Goal: Ask a question: Seek information or help from site administrators or community

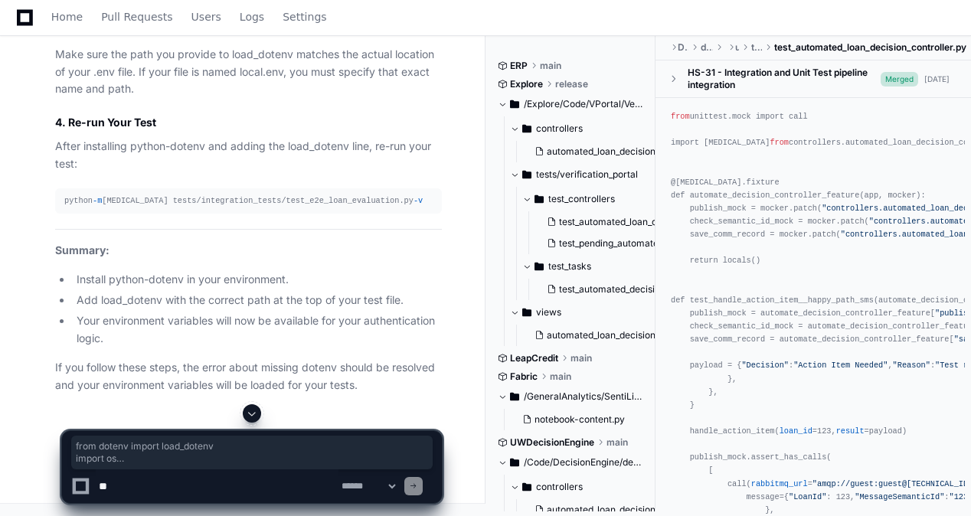
scroll to position [0, 123]
drag, startPoint x: 64, startPoint y: 198, endPoint x: 445, endPoint y: 253, distance: 385.3
copy div "from dotenv import load_dotenv import os # Adjust the path to your .env file lo…"
click at [358, 318] on article "The error message indicates that the python-dotenv package is not installed in …" at bounding box center [248, 2] width 387 height 783
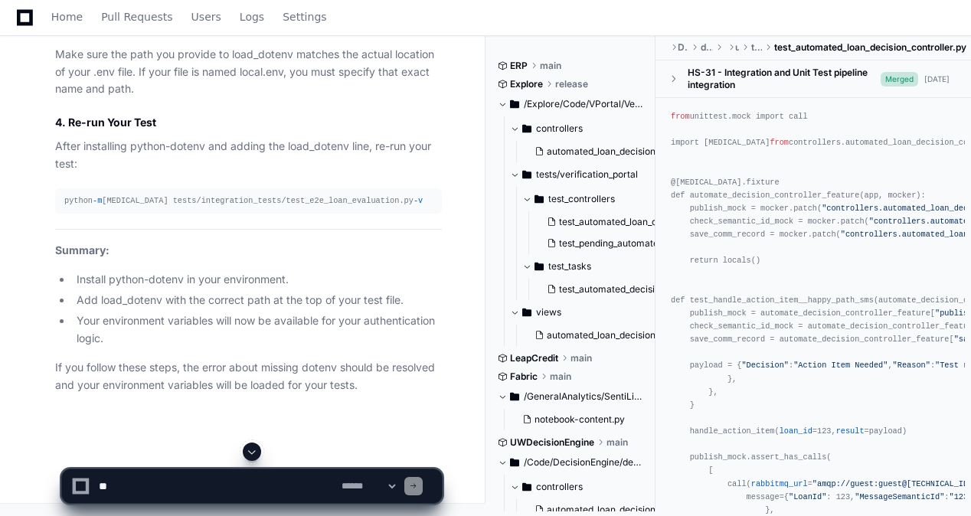
scroll to position [144243, 0]
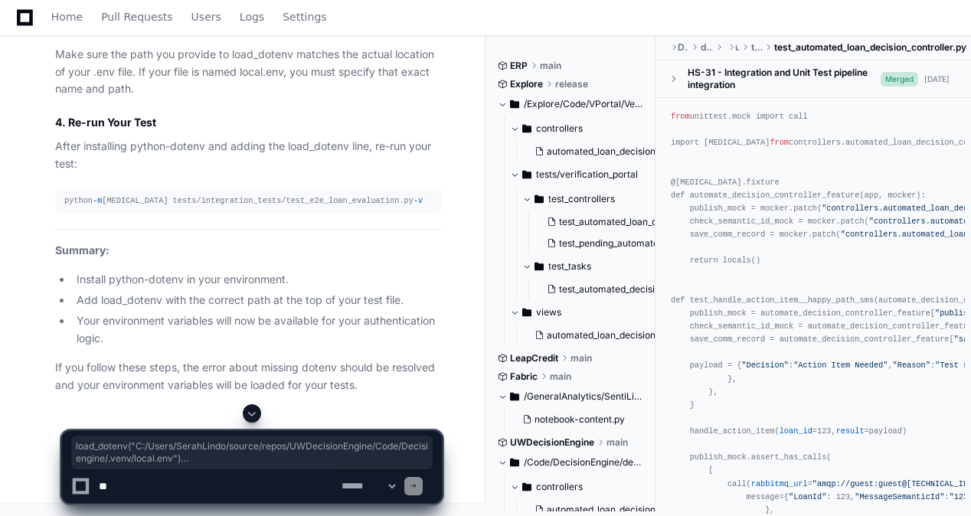
drag, startPoint x: 349, startPoint y: 316, endPoint x: 211, endPoint y: 334, distance: 138.9
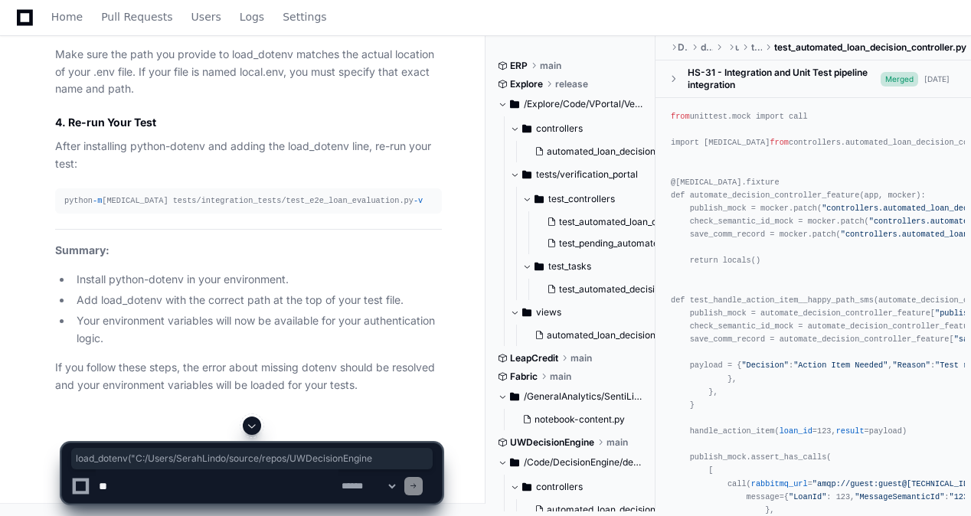
drag, startPoint x: 211, startPoint y: 334, endPoint x: 350, endPoint y: 295, distance: 144.0
drag, startPoint x: 224, startPoint y: 325, endPoint x: 18, endPoint y: 325, distance: 205.2
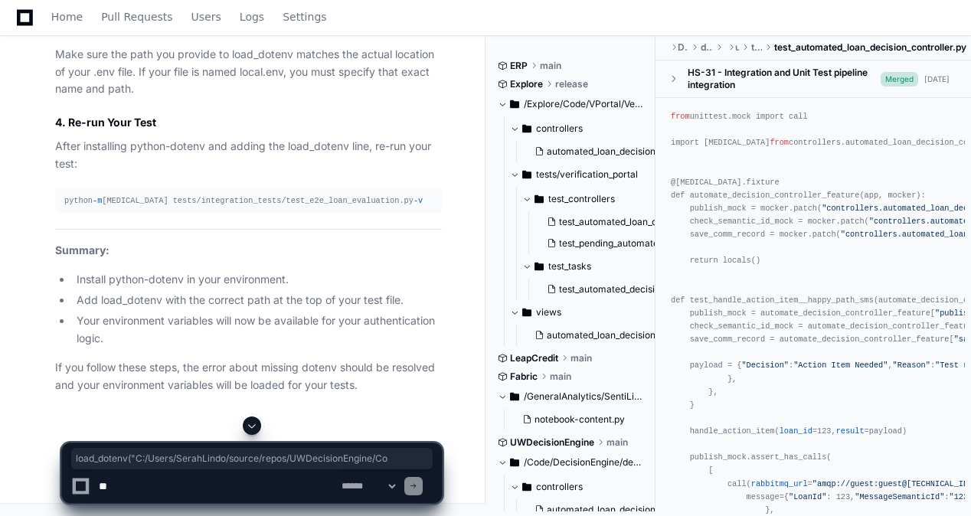
drag, startPoint x: 18, startPoint y: 325, endPoint x: 219, endPoint y: 250, distance: 213.9
click at [219, 250] on article "The error message indicates that the python-dotenv package is not installed in …" at bounding box center [248, 2] width 387 height 783
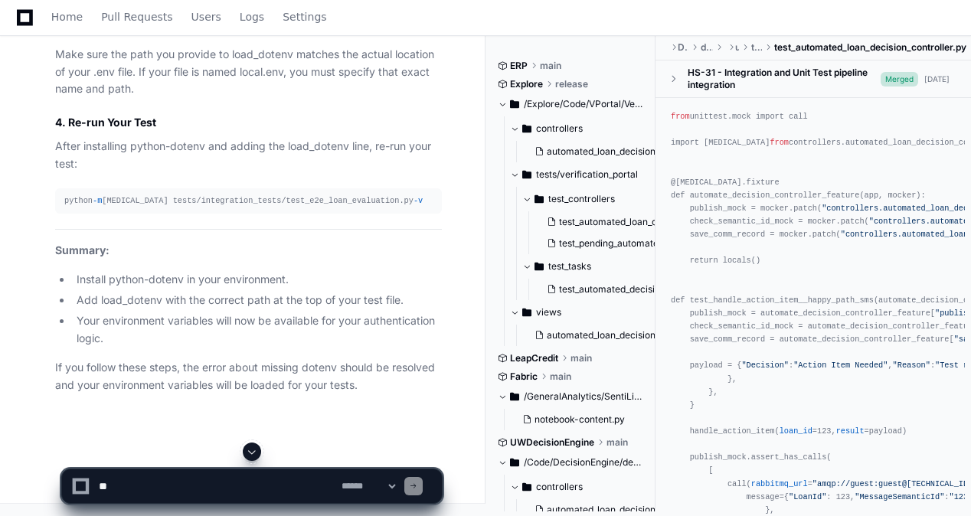
scroll to position [0, 123]
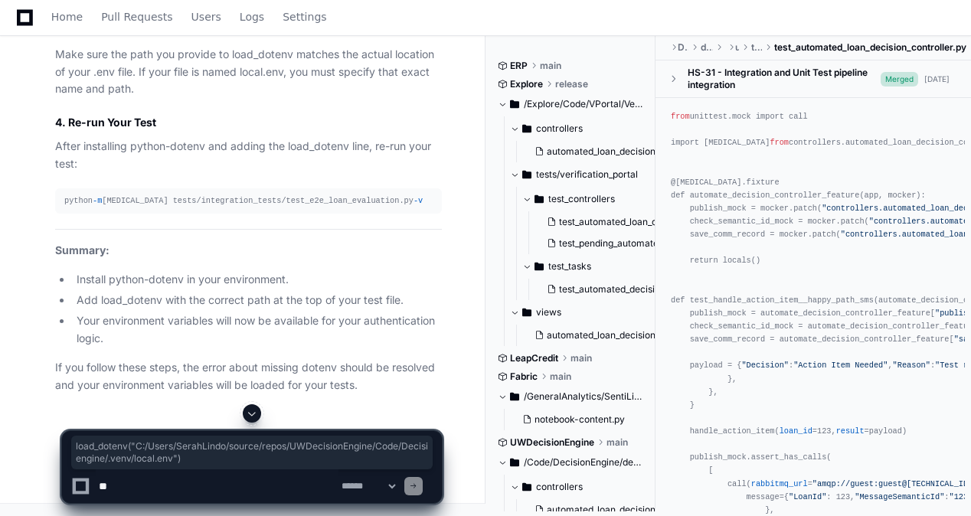
drag, startPoint x: 66, startPoint y: 250, endPoint x: 446, endPoint y: 254, distance: 379.8
copy div "load_dotenv( "C:/Users/SerahLindo/source/repos/UWDecisionEngine/Code/DecisionEn…"
click at [139, 178] on article "The error message indicates that the python-dotenv package is not installed in …" at bounding box center [248, 2] width 387 height 783
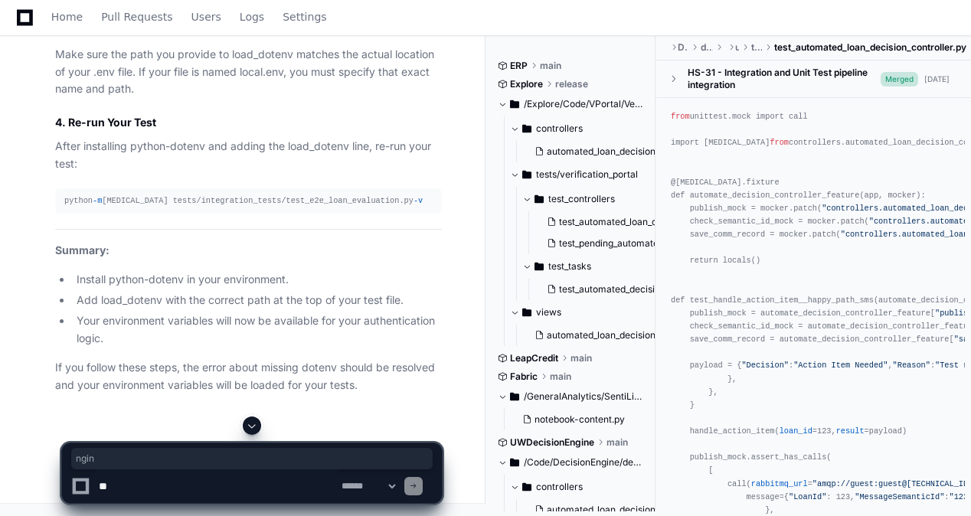
scroll to position [0, 0]
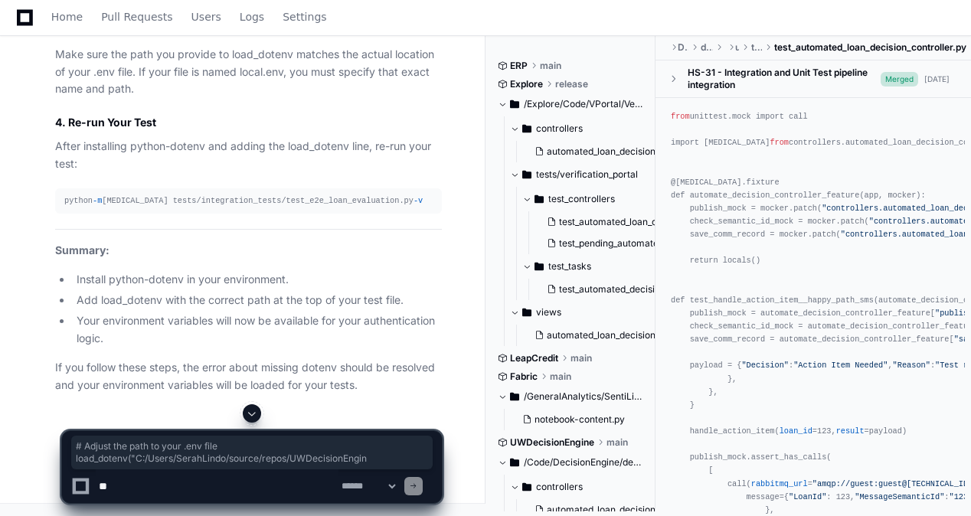
drag, startPoint x: 188, startPoint y: 254, endPoint x: -3, endPoint y: 241, distance: 191.9
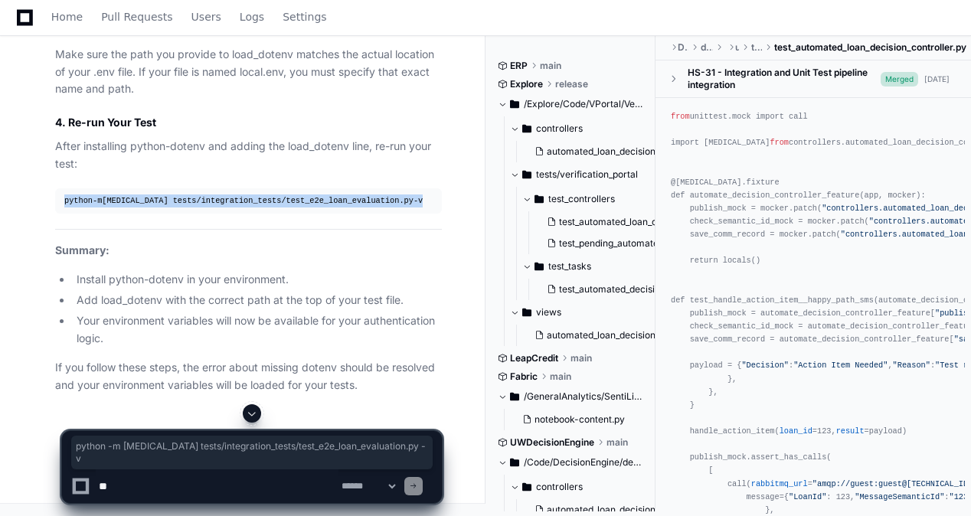
drag, startPoint x: 386, startPoint y: 279, endPoint x: 60, endPoint y: 276, distance: 325.4
click at [60, 214] on pre "python -m pytest tests/integration_tests/test_e2e_loan_evaluation.py -v" at bounding box center [248, 200] width 387 height 25
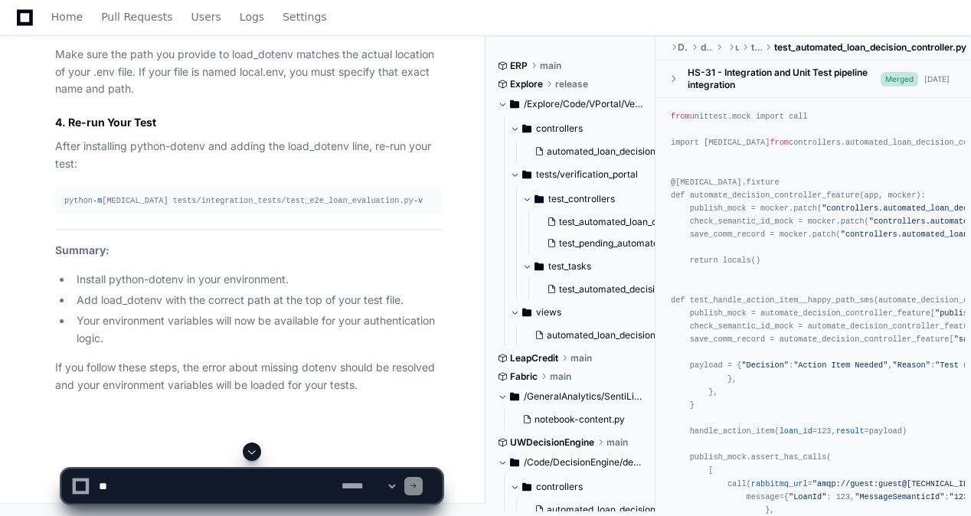
drag, startPoint x: 60, startPoint y: 276, endPoint x: 120, endPoint y: 317, distance: 72.6
click at [120, 317] on article "The error message indicates that the python-dotenv package is not installed in …" at bounding box center [248, 2] width 387 height 783
click at [312, 486] on textarea at bounding box center [217, 486] width 243 height 34
paste textarea "**********"
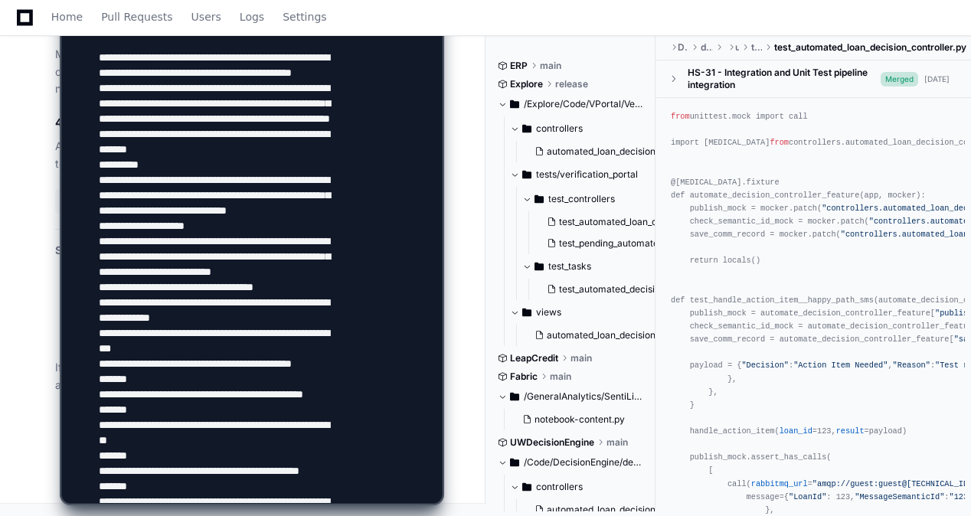
scroll to position [587, 0]
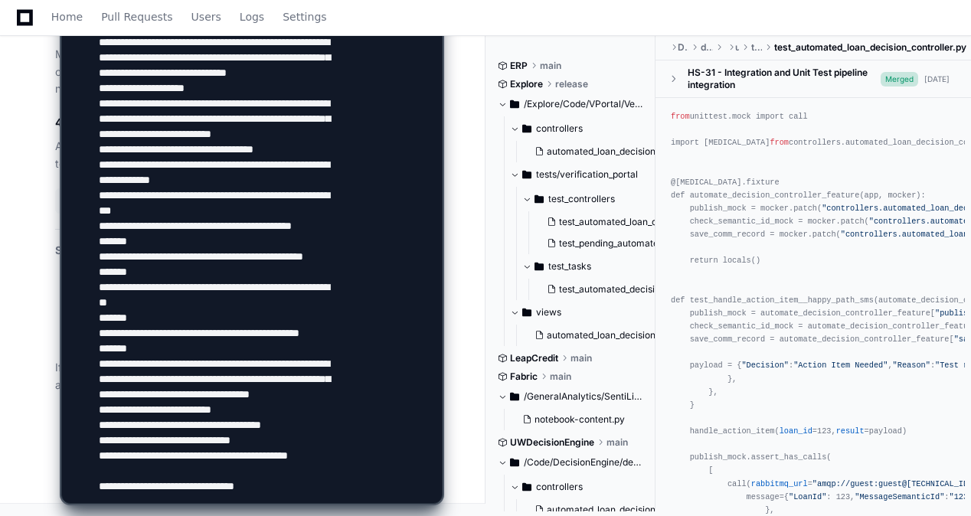
paste textarea "**********"
type textarea "**********"
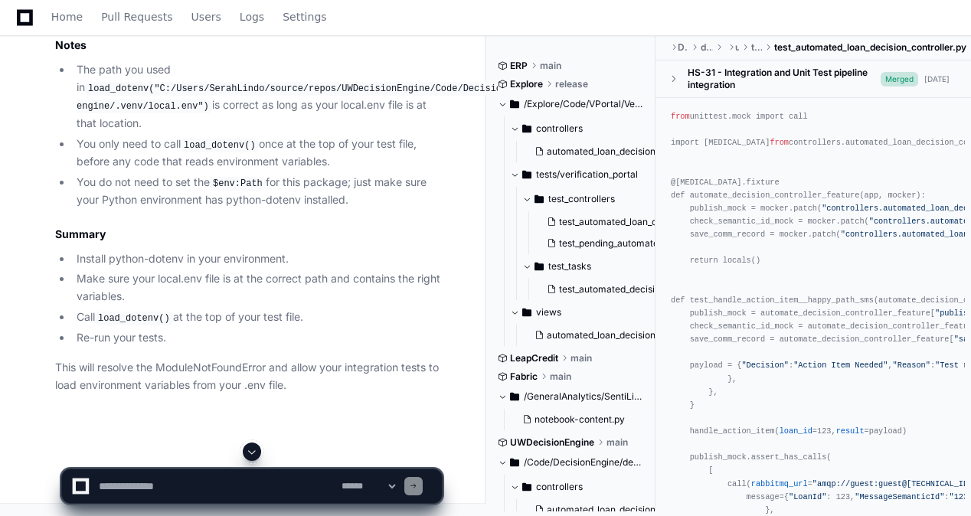
scroll to position [146688, 0]
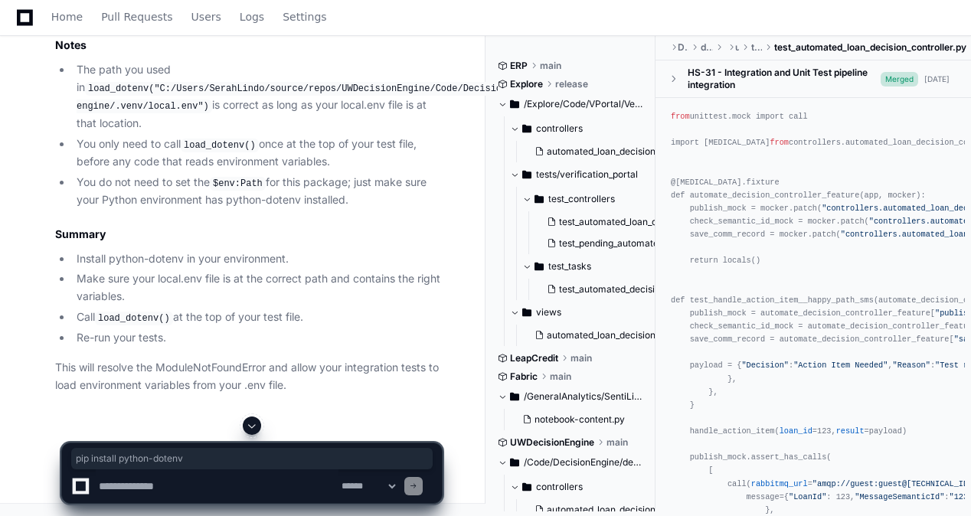
drag, startPoint x: 84, startPoint y: 213, endPoint x: 236, endPoint y: 213, distance: 151.6
copy div "pip install python-dotenv"
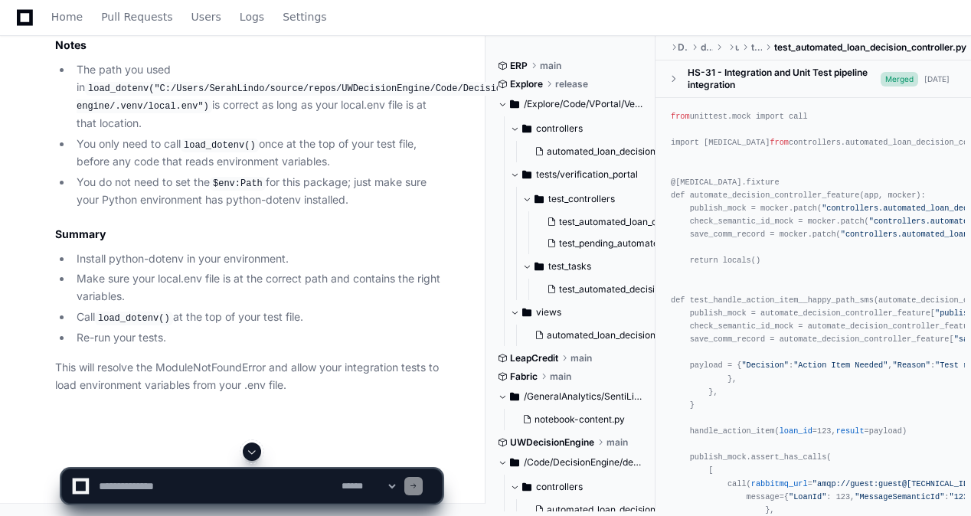
click at [263, 484] on textarea at bounding box center [217, 486] width 243 height 34
paste textarea "**********"
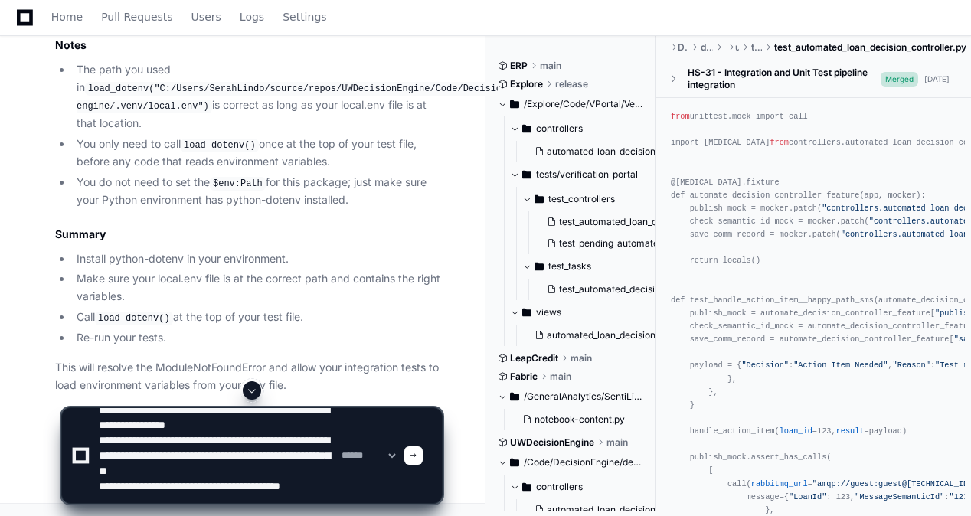
scroll to position [35, 0]
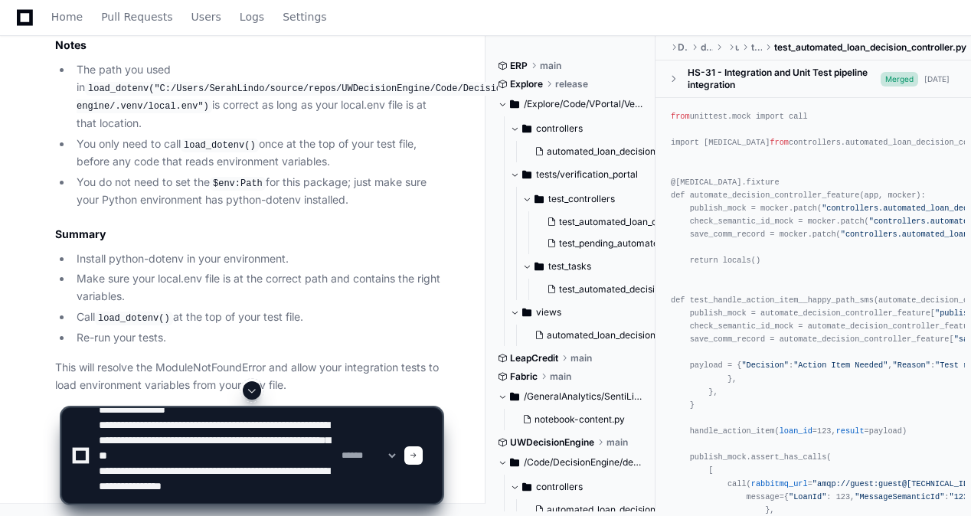
type textarea "**********"
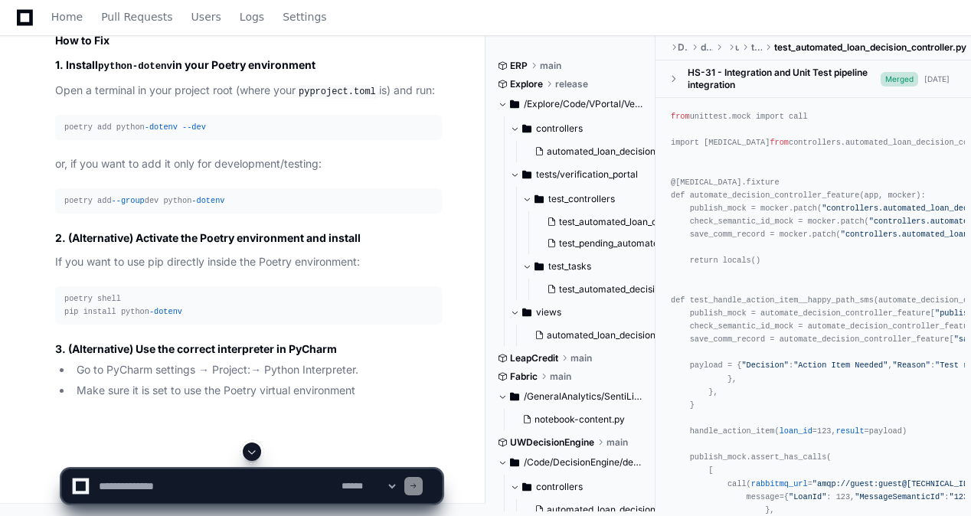
scroll to position [146998, 0]
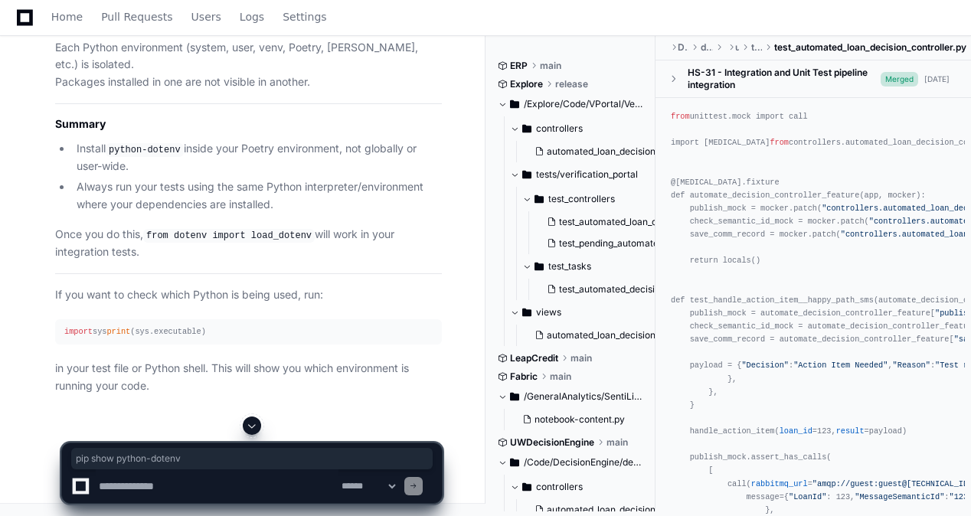
drag, startPoint x: 86, startPoint y: 123, endPoint x: 194, endPoint y: 121, distance: 108.0
copy div "pip show python-dotenv"
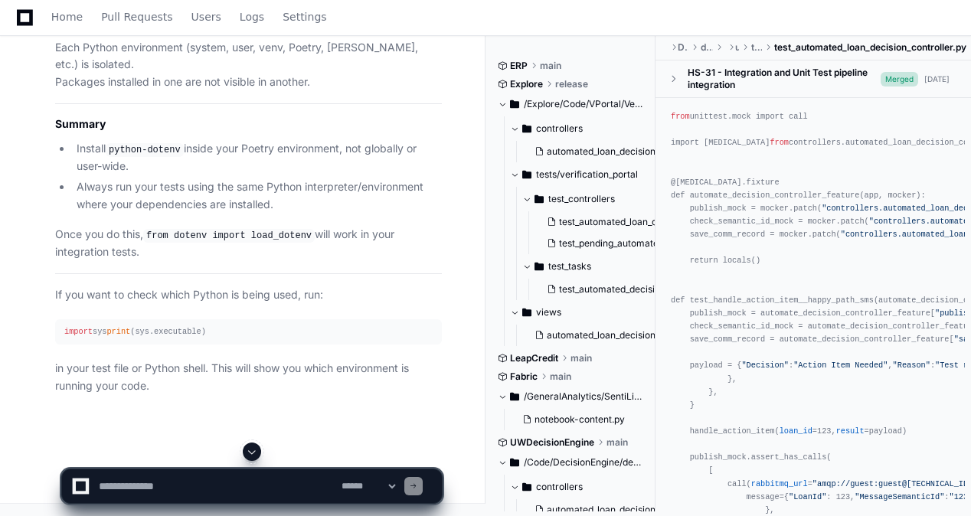
scroll to position [148070, 0]
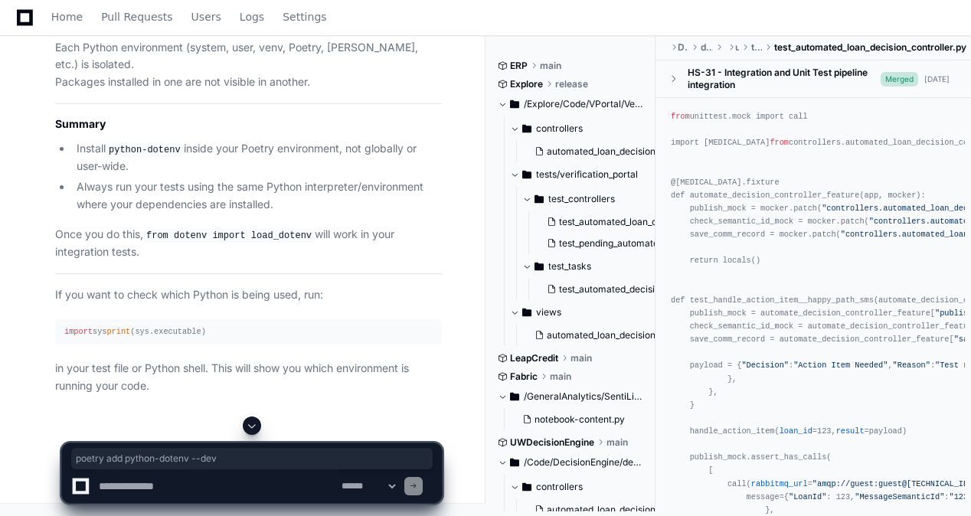
drag, startPoint x: 194, startPoint y: 222, endPoint x: 54, endPoint y: 217, distance: 141.0
copy div "poetry add python -dotenv --dev"
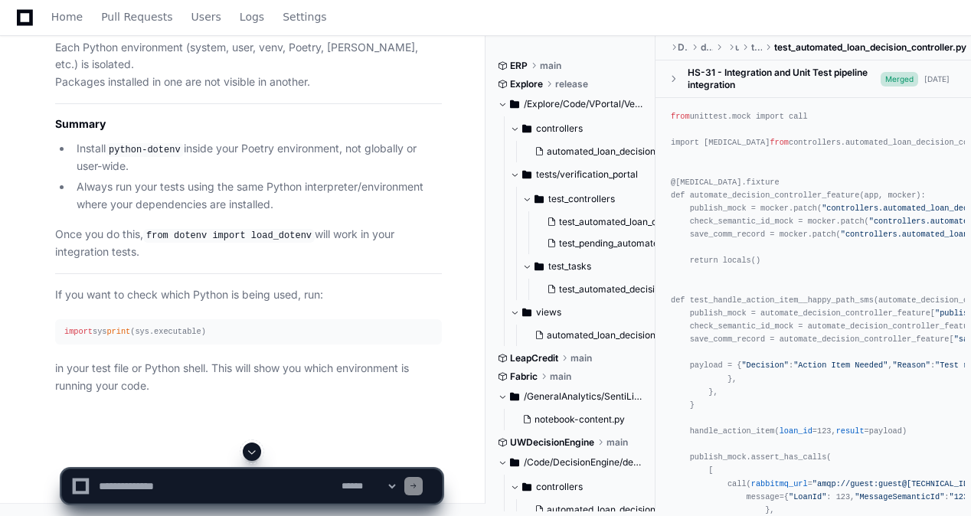
scroll to position [148009, 0]
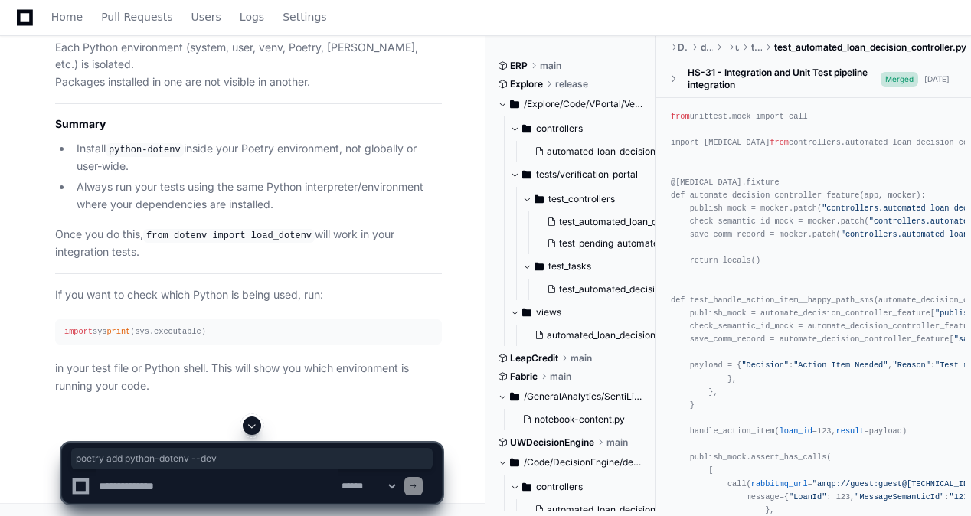
drag, startPoint x: 64, startPoint y: 285, endPoint x: 225, endPoint y: 287, distance: 160.8
copy div "poetry add python -dotenv --dev"
click at [242, 486] on textarea at bounding box center [217, 486] width 243 height 34
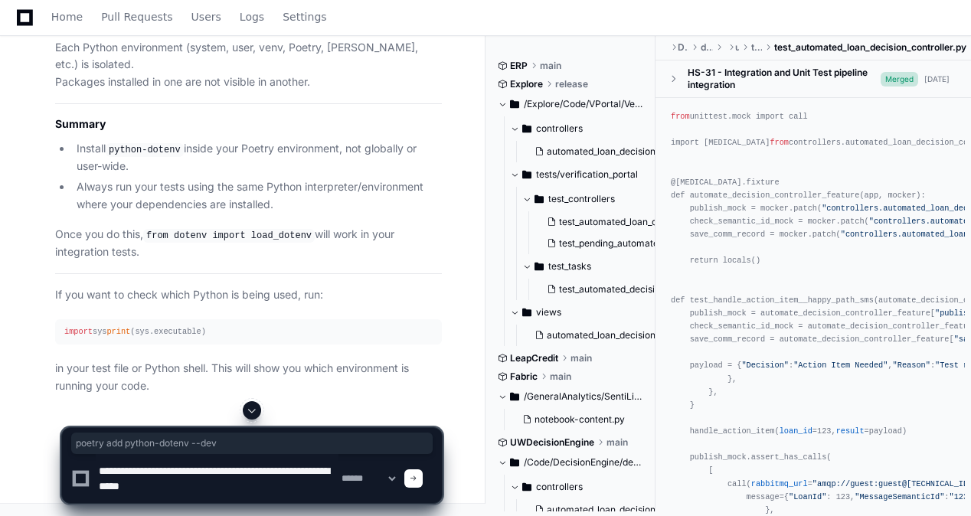
type textarea "**********"
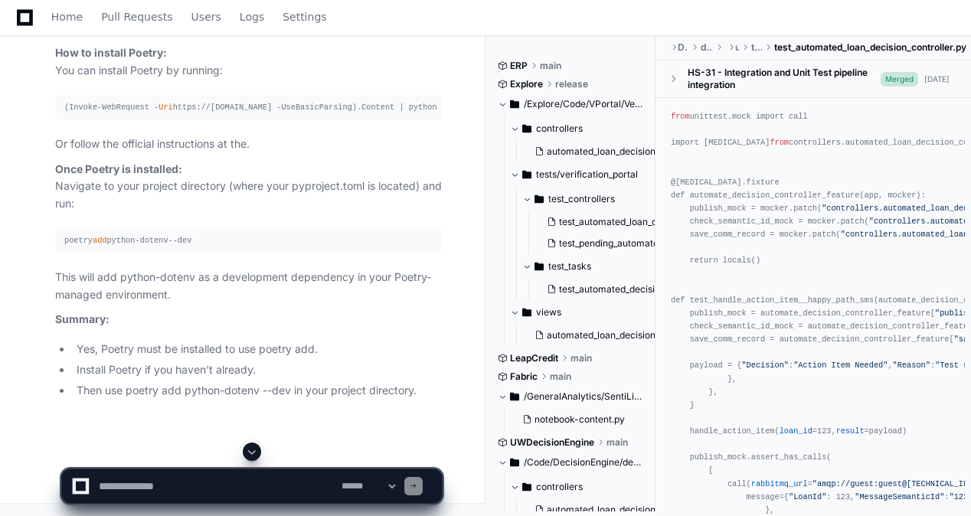
scroll to position [149496, 0]
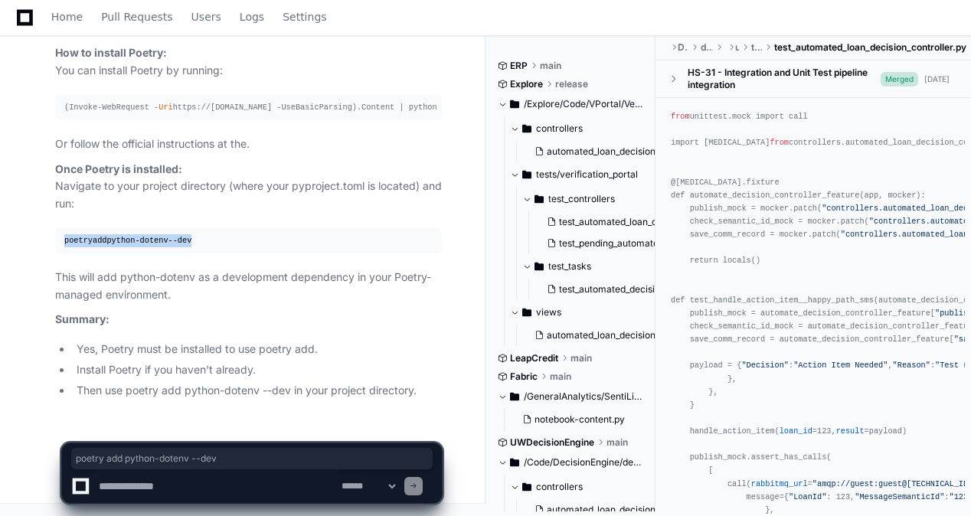
drag, startPoint x: 64, startPoint y: 240, endPoint x: 210, endPoint y: 239, distance: 145.5
click at [210, 239] on div "poetry add python-dotenv --dev" at bounding box center [248, 240] width 368 height 13
copy div "poetry add python-dotenv --dev"
click at [268, 247] on div "poetry add python-dotenv --dev" at bounding box center [248, 240] width 368 height 13
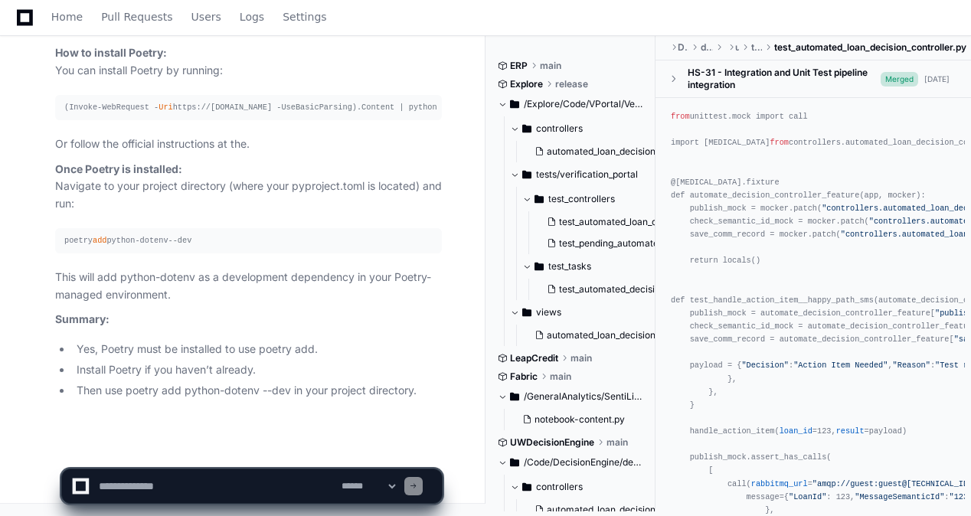
click at [280, 272] on p "This will add python-dotenv as a development dependency in your Poetry-managed …" at bounding box center [248, 286] width 387 height 35
click at [276, 489] on textarea at bounding box center [217, 486] width 243 height 34
paste textarea "**********"
type textarea "**********"
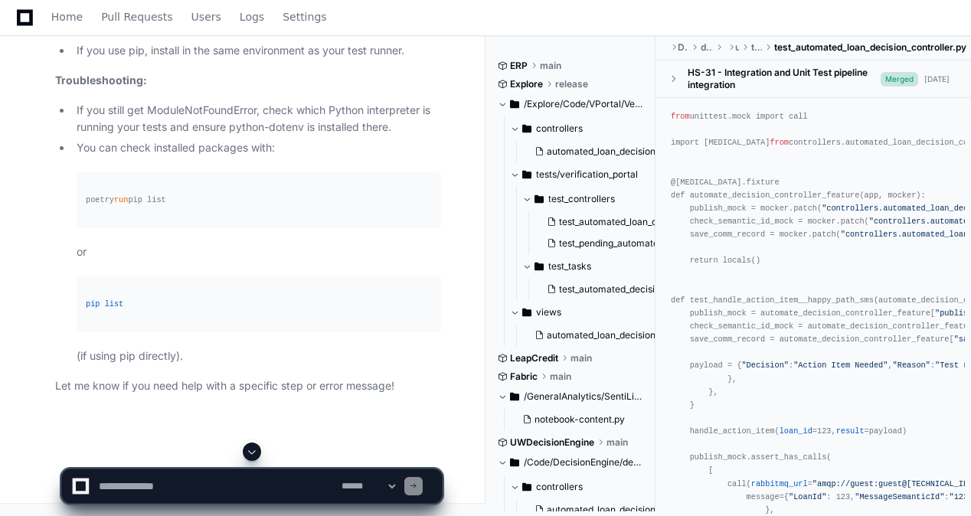
scroll to position [150952, 0]
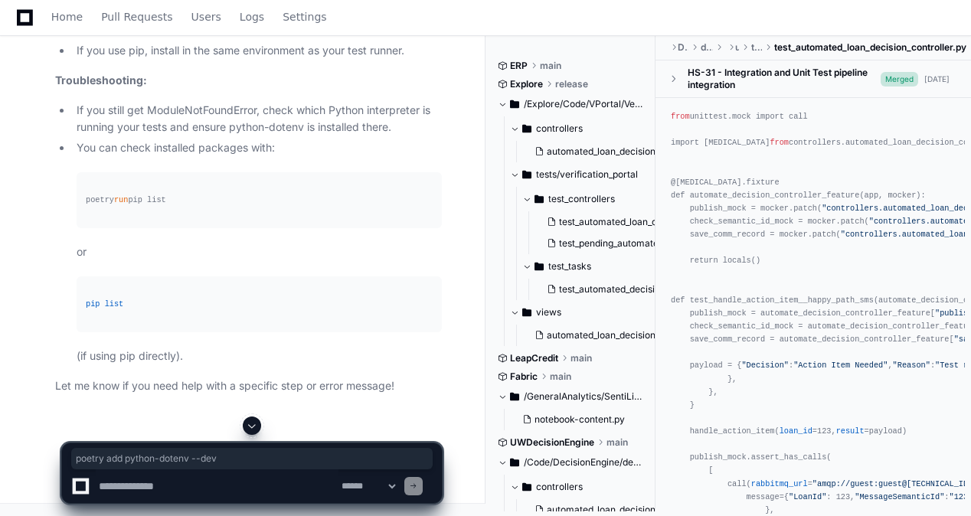
drag, startPoint x: 85, startPoint y: 250, endPoint x: 283, endPoint y: 257, distance: 198.5
copy div "poetry add python-dotenv --dev"
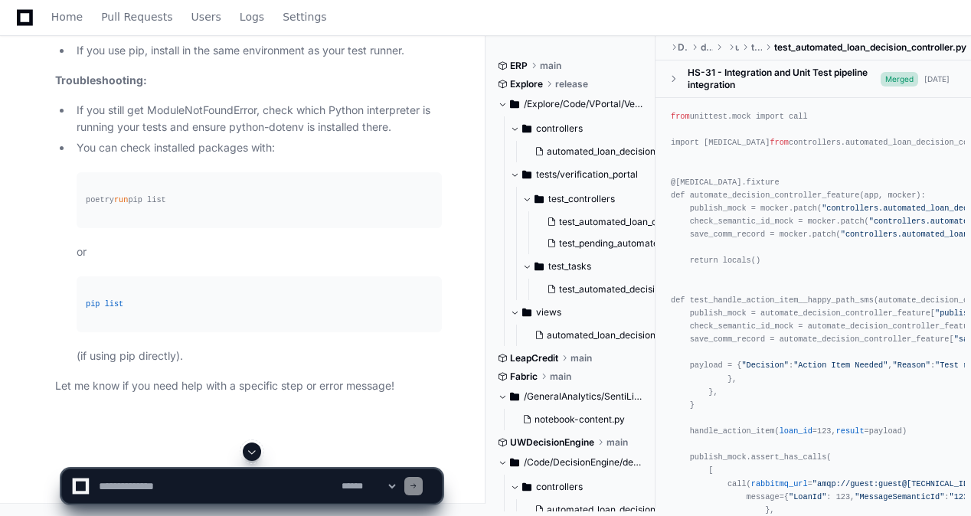
scroll to position [146882, 0]
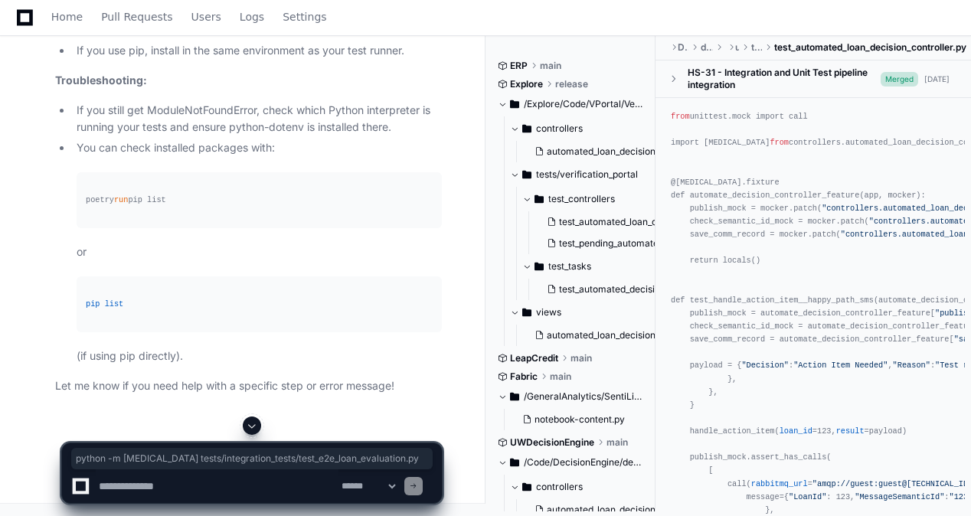
drag, startPoint x: 86, startPoint y: 386, endPoint x: 383, endPoint y: 369, distance: 297.6
copy div "python - m pytest tests/integration_tests/test_e2e_loan_evaluation. py"
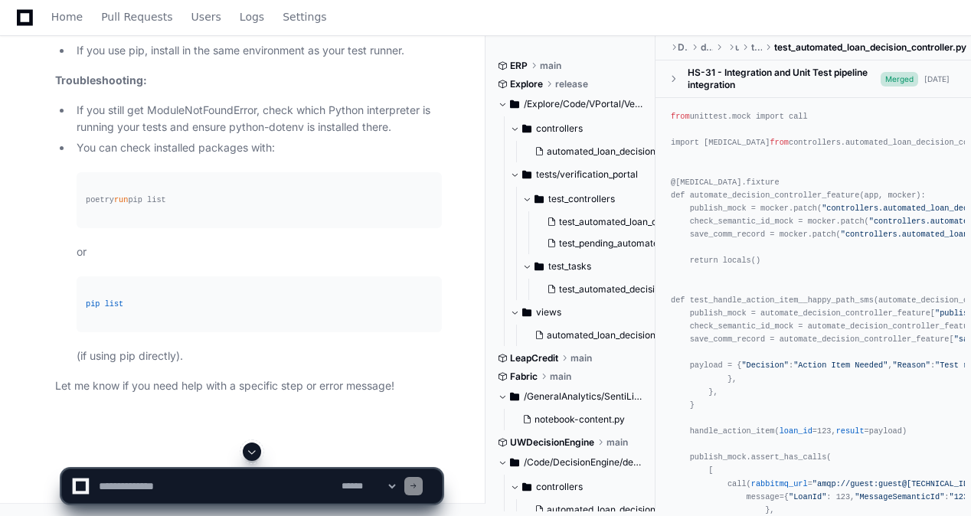
scroll to position [151553, 0]
click at [213, 487] on textarea at bounding box center [217, 486] width 243 height 34
paste textarea "**********"
type textarea "**********"
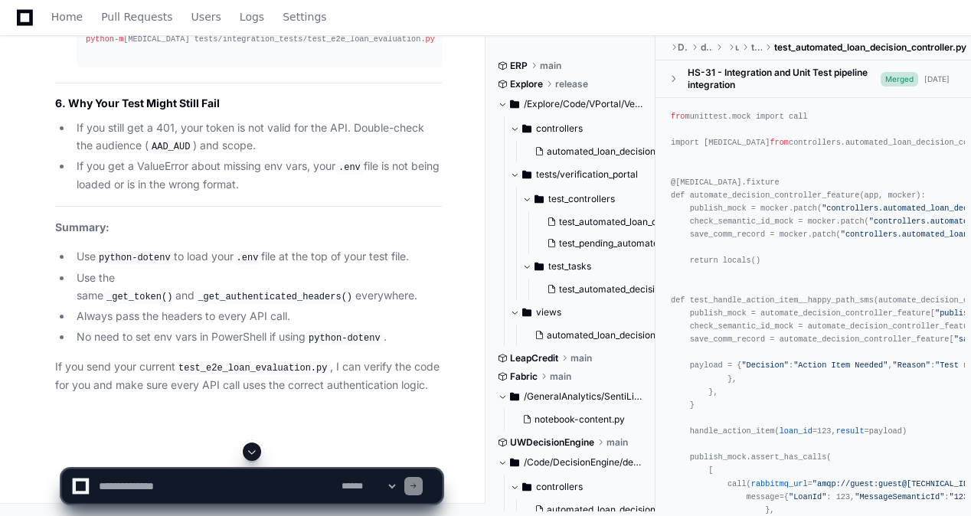
scroll to position [153670, 0]
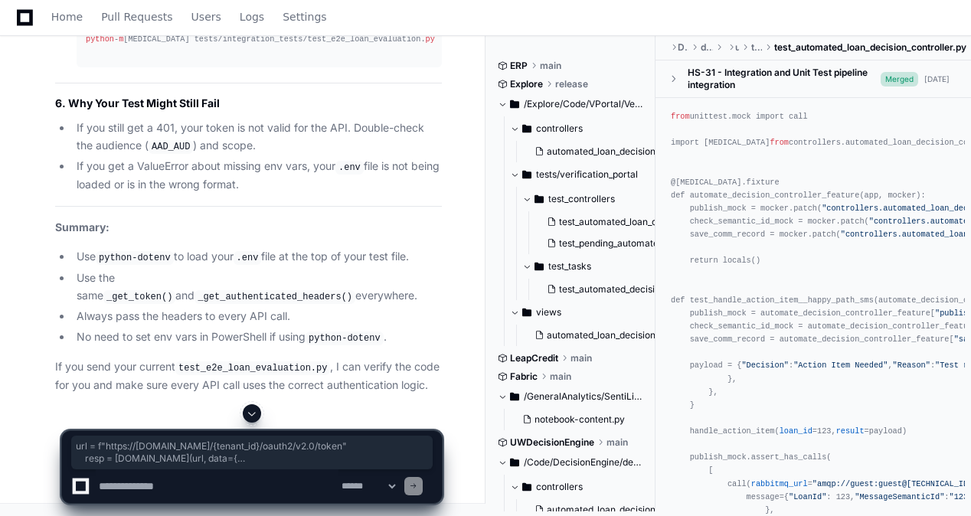
drag, startPoint x: 71, startPoint y: 232, endPoint x: 230, endPoint y: 345, distance: 194.4
copy div "url = f"https://login.microsoftonline.com/ {tenant_id} /oauth2/v2.0/token" resp…"
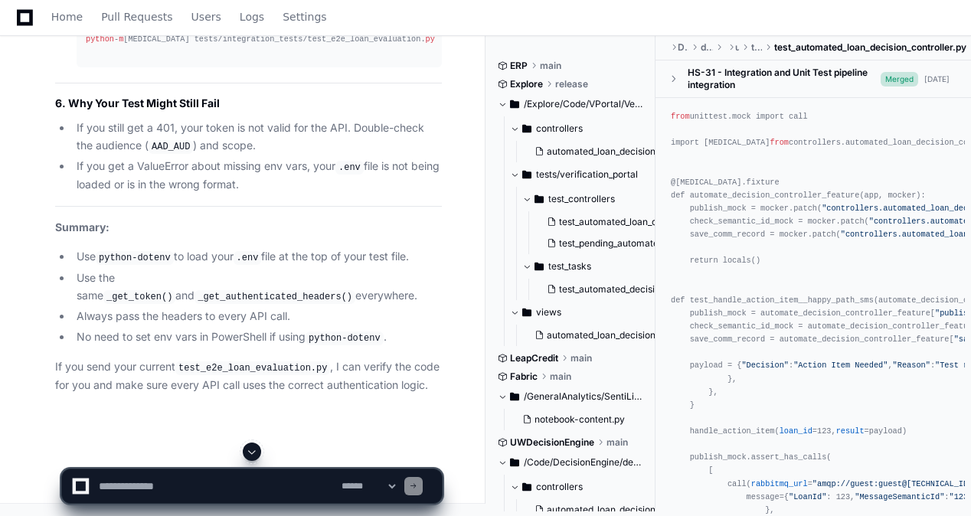
scroll to position [153976, 0]
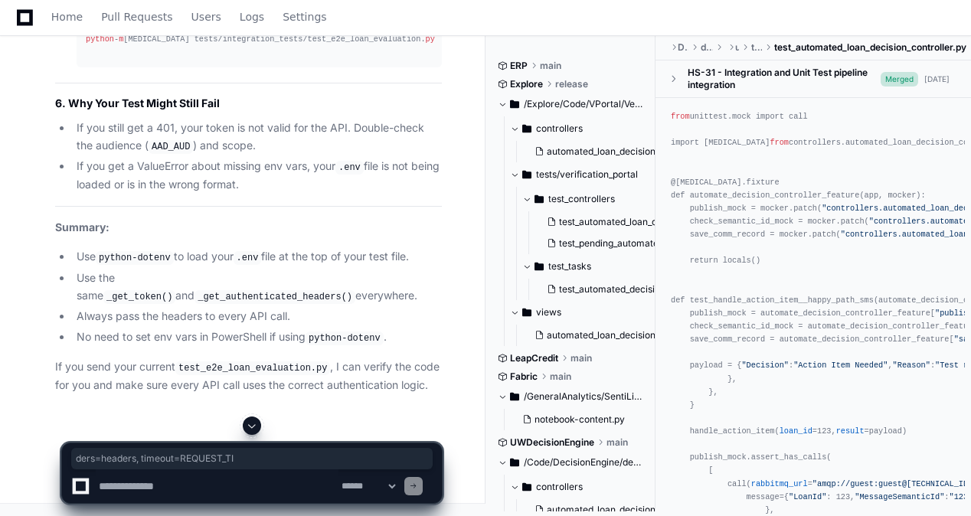
drag, startPoint x: 266, startPoint y: 236, endPoint x: 403, endPoint y: 234, distance: 136.3
drag, startPoint x: 403, startPoint y: 234, endPoint x: 373, endPoint y: 200, distance: 45.0
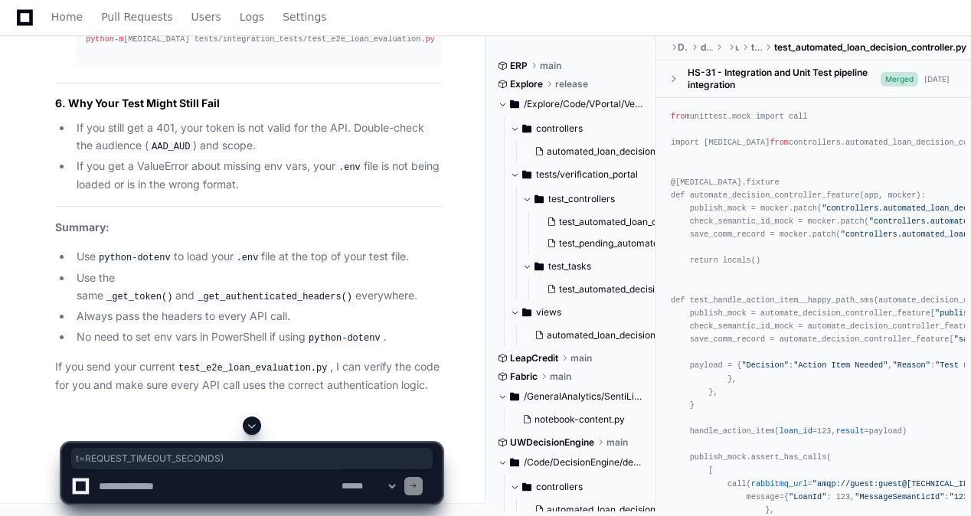
drag, startPoint x: 354, startPoint y: 240, endPoint x: 449, endPoint y: 238, distance: 95.0
drag, startPoint x: 449, startPoint y: 238, endPoint x: 362, endPoint y: 205, distance: 92.6
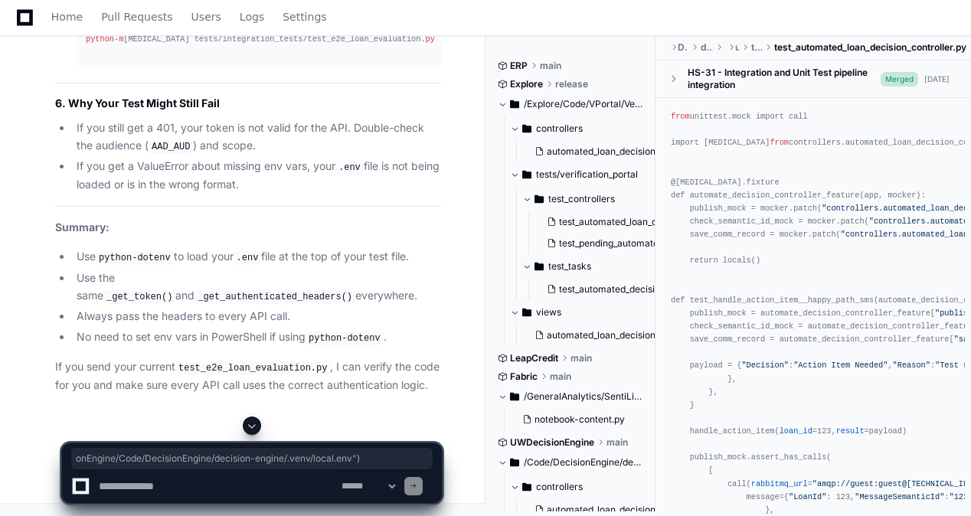
drag, startPoint x: 317, startPoint y: 296, endPoint x: 442, endPoint y: 307, distance: 125.3
drag, startPoint x: 442, startPoint y: 307, endPoint x: 434, endPoint y: 309, distance: 8.0
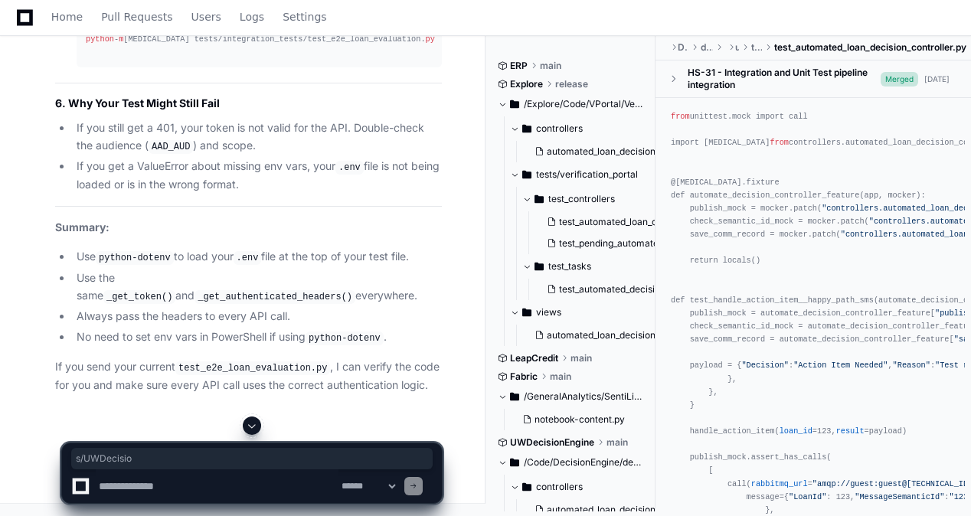
scroll to position [0, 0]
drag, startPoint x: 180, startPoint y: 296, endPoint x: 41, endPoint y: 295, distance: 138.6
drag, startPoint x: 41, startPoint y: 295, endPoint x: 53, endPoint y: 319, distance: 26.4
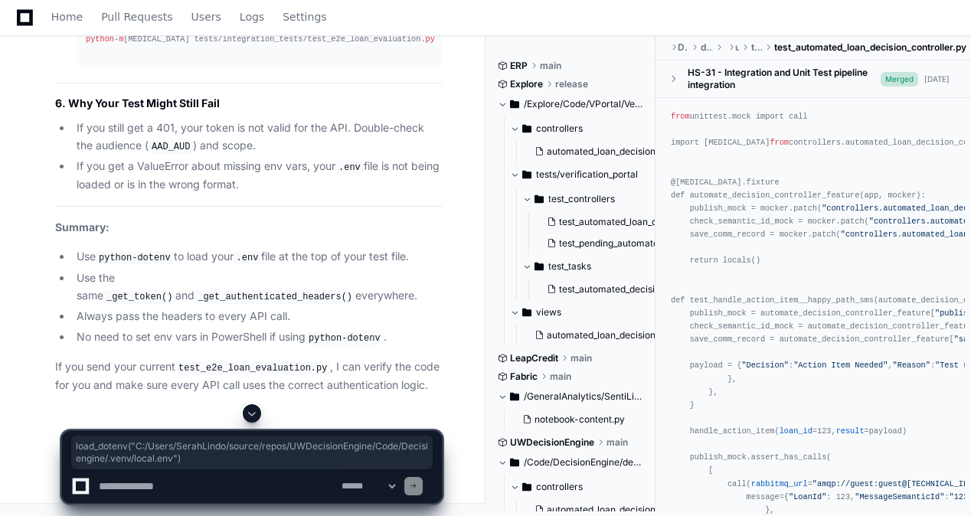
drag, startPoint x: 87, startPoint y: 297, endPoint x: 465, endPoint y: 308, distance: 378.4
drag, startPoint x: 465, startPoint y: 308, endPoint x: 389, endPoint y: 300, distance: 76.2
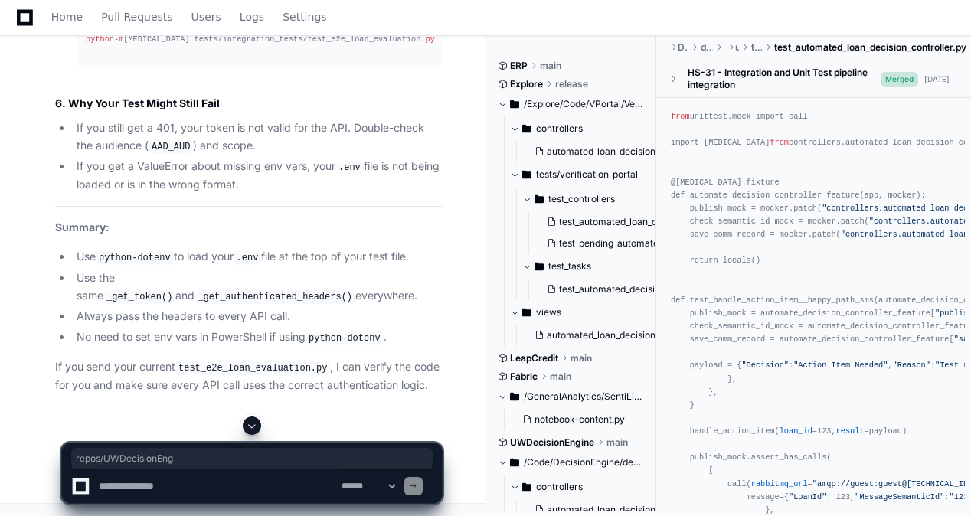
scroll to position [0, 0]
drag, startPoint x: 198, startPoint y: 296, endPoint x: -3, endPoint y: 298, distance: 200.6
drag, startPoint x: -3, startPoint y: 298, endPoint x: 110, endPoint y: 303, distance: 113.4
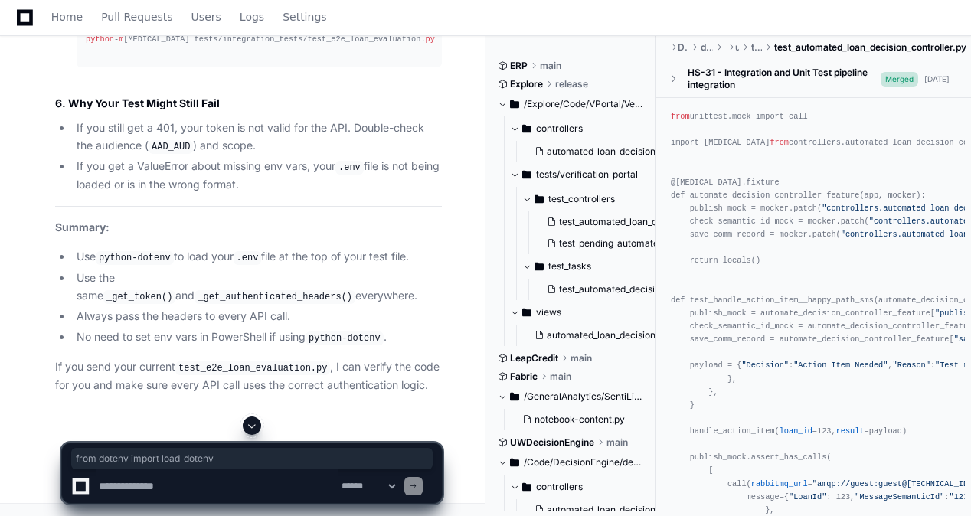
drag, startPoint x: 64, startPoint y: 71, endPoint x: 263, endPoint y: 77, distance: 199.2
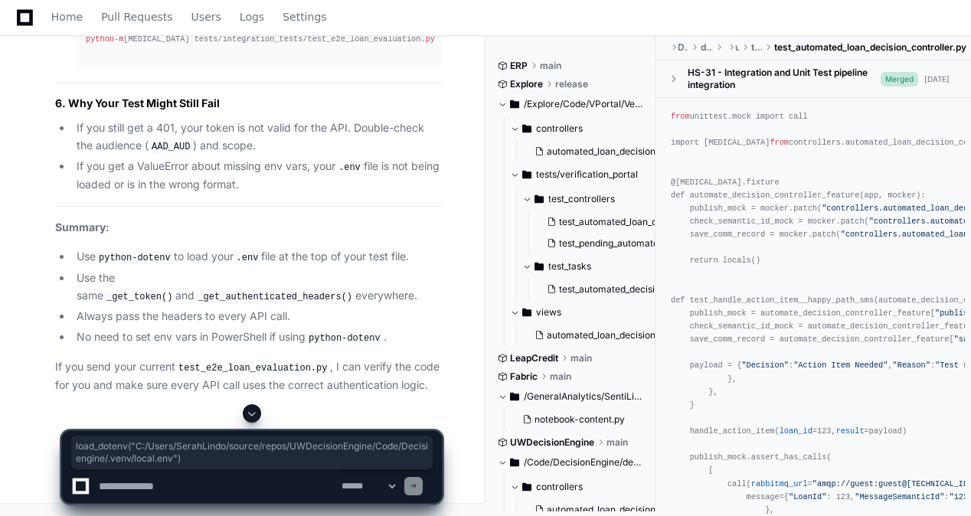
scroll to position [0, 123]
drag, startPoint x: 63, startPoint y: 123, endPoint x: 442, endPoint y: 128, distance: 379.0
drag, startPoint x: 405, startPoint y: 178, endPoint x: 418, endPoint y: 165, distance: 18.4
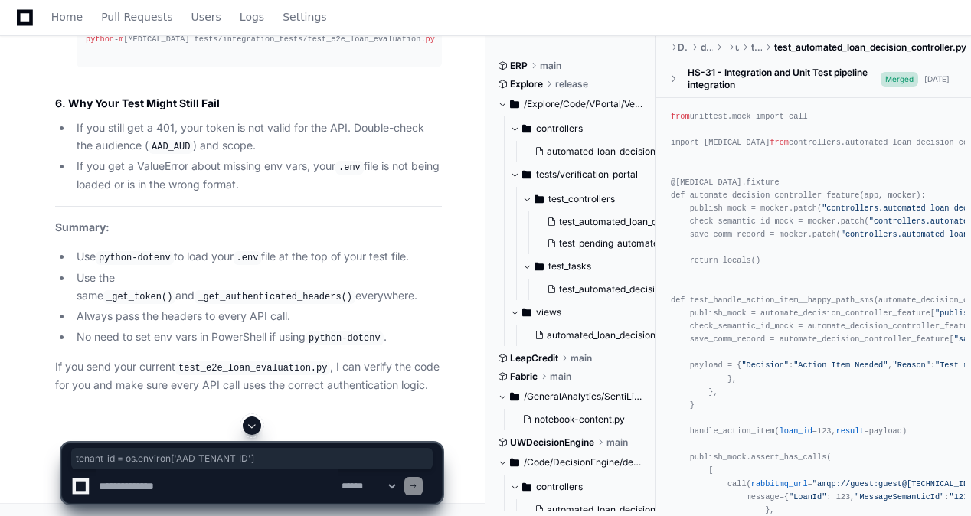
scroll to position [0, 0]
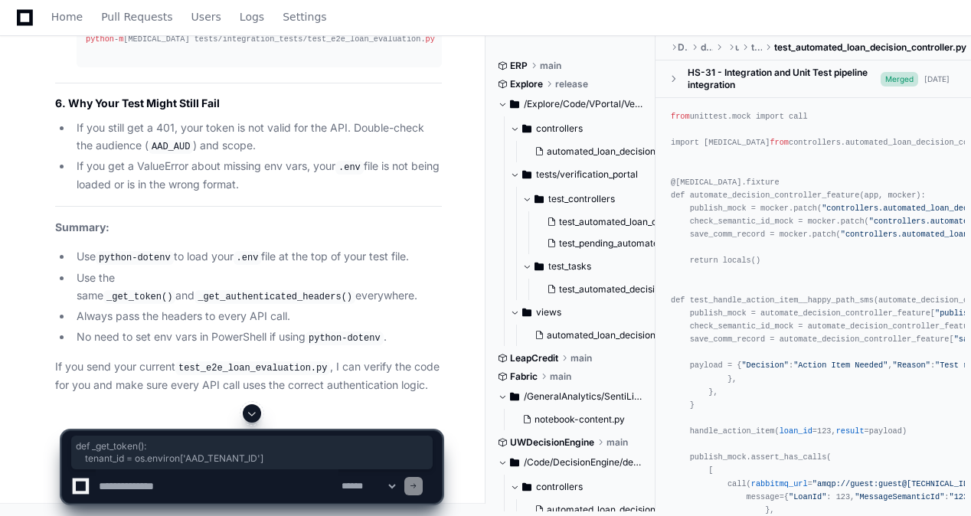
drag, startPoint x: 332, startPoint y: 165, endPoint x: -3, endPoint y: 147, distance: 335.9
drag, startPoint x: 172, startPoint y: 335, endPoint x: 64, endPoint y: 166, distance: 199.7
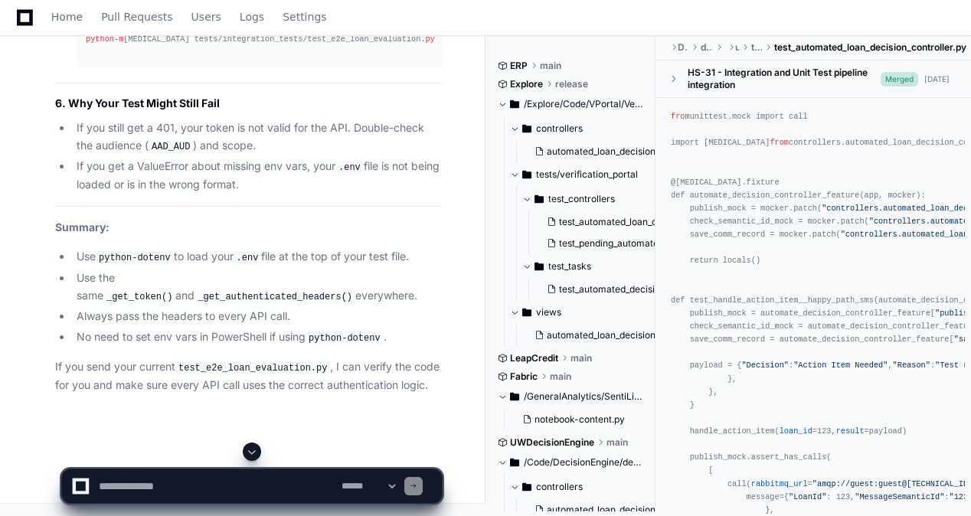
scroll to position [155048, 0]
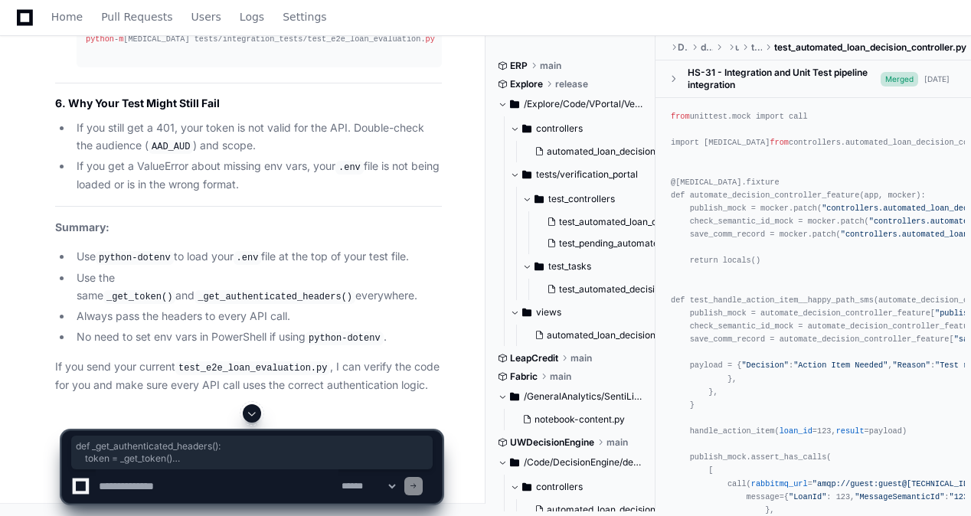
drag, startPoint x: 63, startPoint y: 132, endPoint x: 349, endPoint y: 201, distance: 294.5
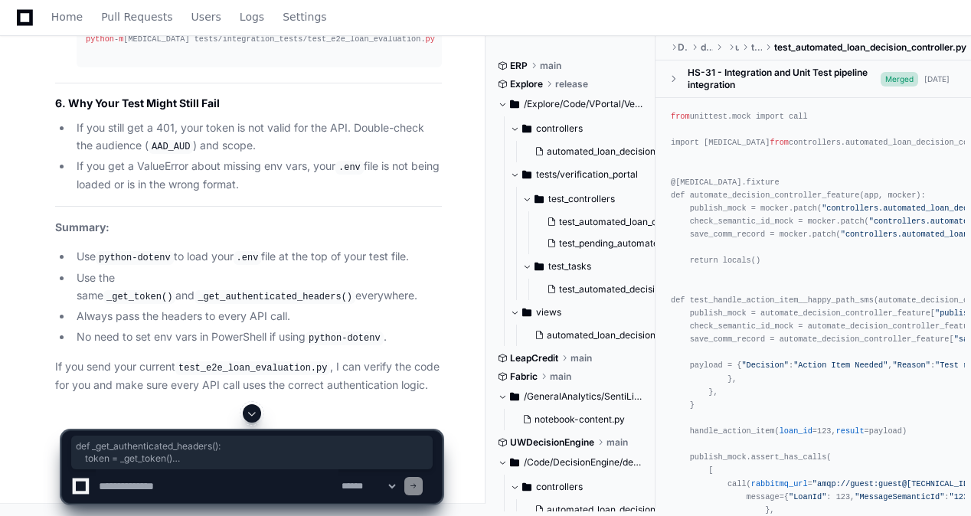
drag, startPoint x: 260, startPoint y: 262, endPoint x: 51, endPoint y: 138, distance: 243.1
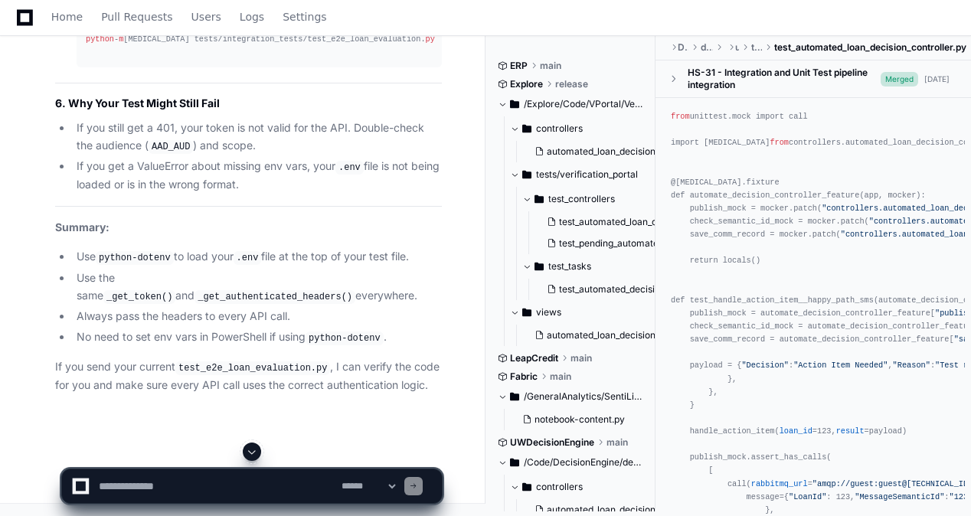
scroll to position [155125, 0]
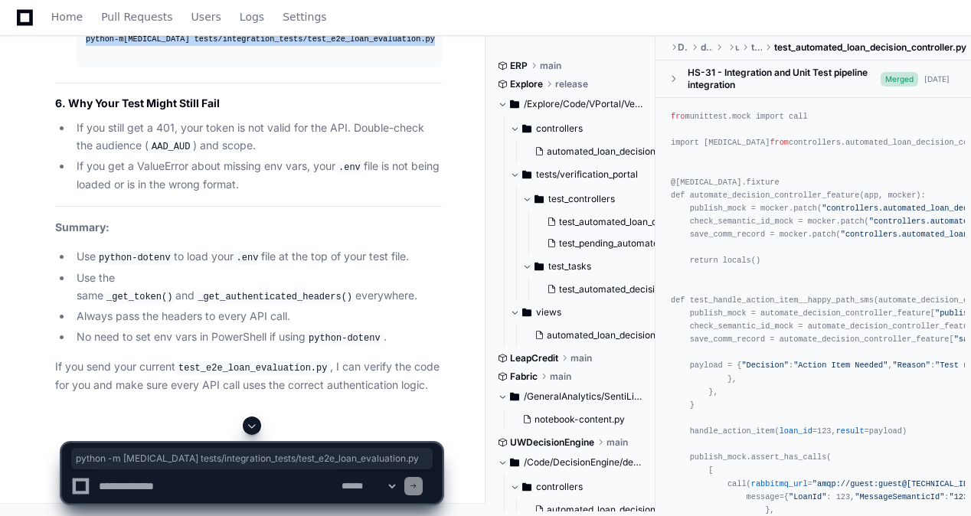
drag, startPoint x: 86, startPoint y: 354, endPoint x: 397, endPoint y: 347, distance: 310.9
click at [397, 46] on div "python - m pytest tests/integration_tests/test_e2e_loan_evaluation. py" at bounding box center [259, 39] width 347 height 13
click at [436, 67] on li "Just run: python - m pytest tests/integration_tests/test_e2e_loan_evaluation. py" at bounding box center [257, 23] width 370 height 89
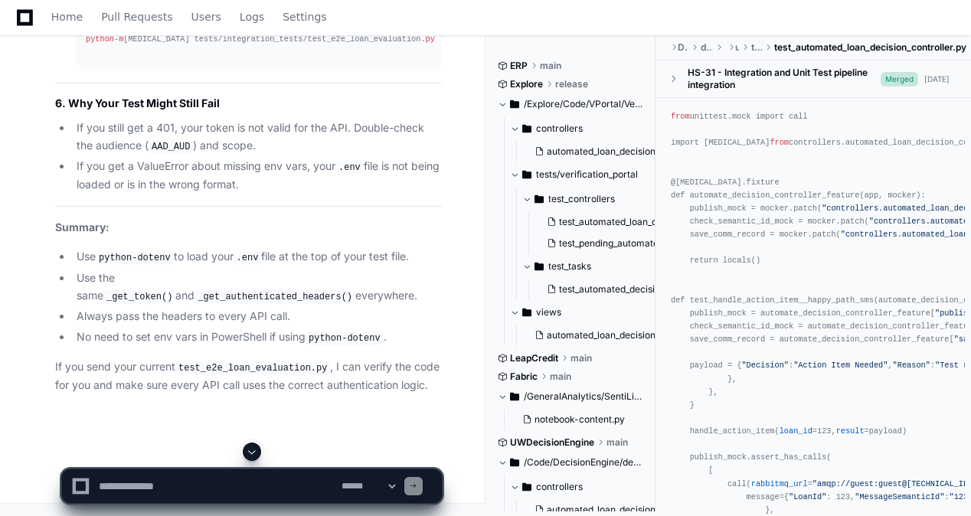
scroll to position [155431, 0]
click at [184, 466] on app-app-chat-input "**********" at bounding box center [251, 473] width 381 height 61
click at [182, 479] on textarea at bounding box center [217, 486] width 243 height 34
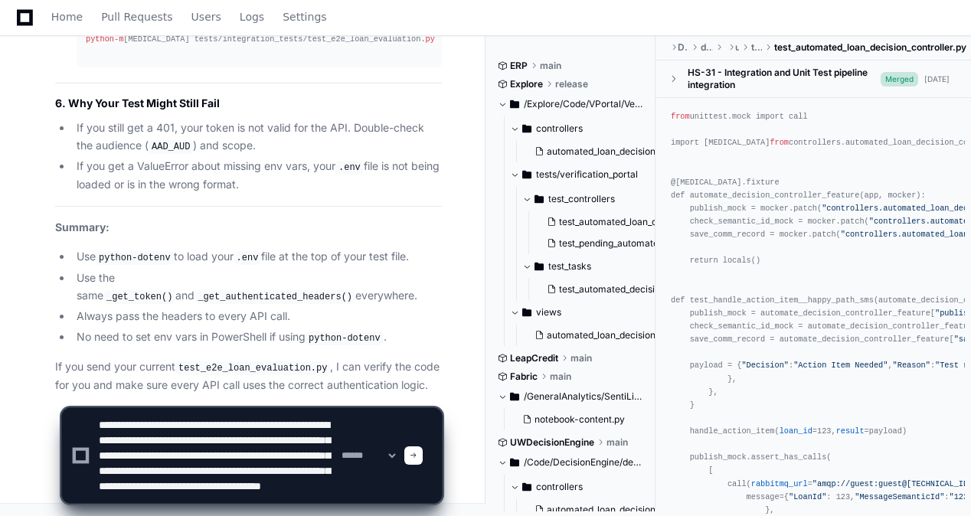
scroll to position [35, 0]
paste textarea "**********"
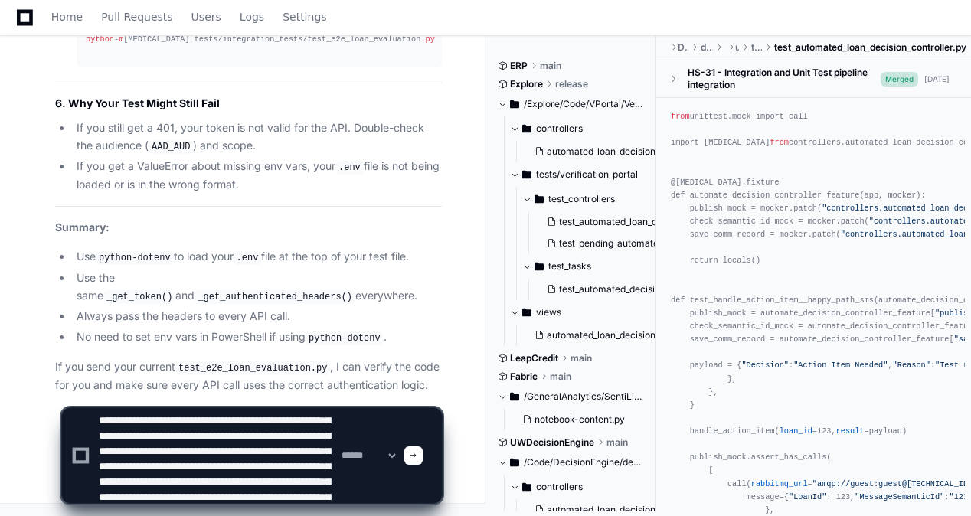
scroll to position [8443, 0]
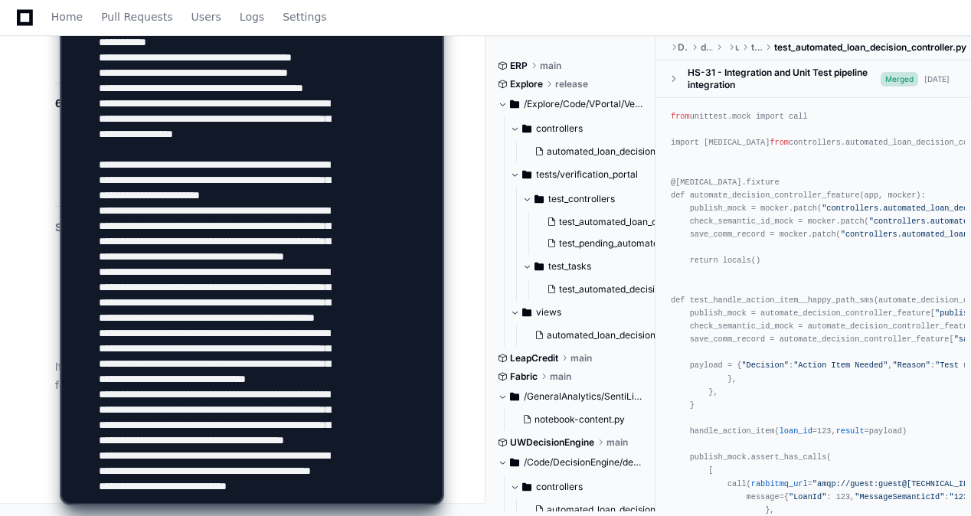
paste textarea "**********"
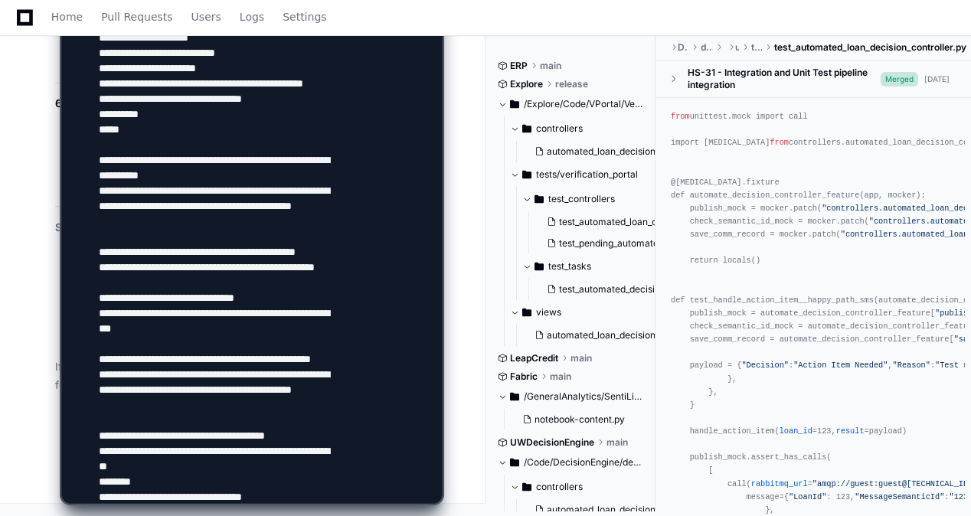
scroll to position [10081, 0]
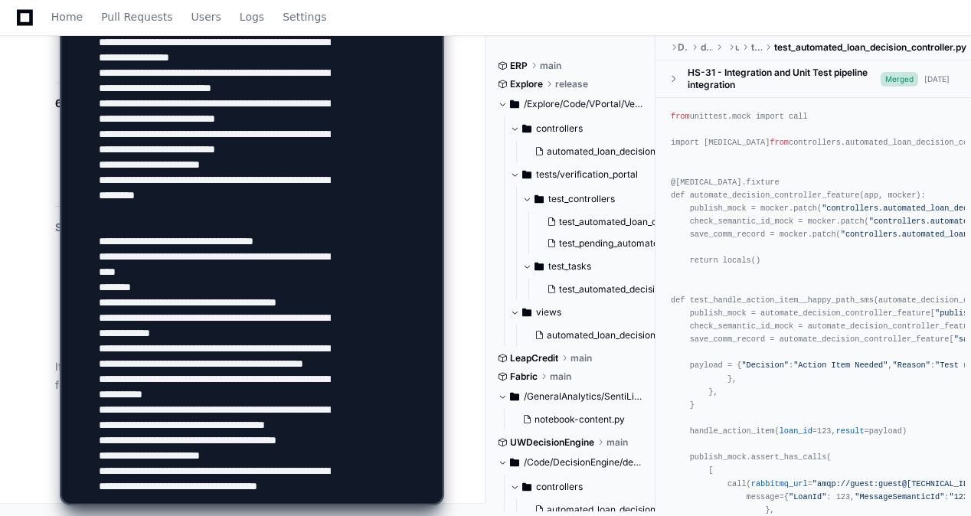
paste textarea "**********"
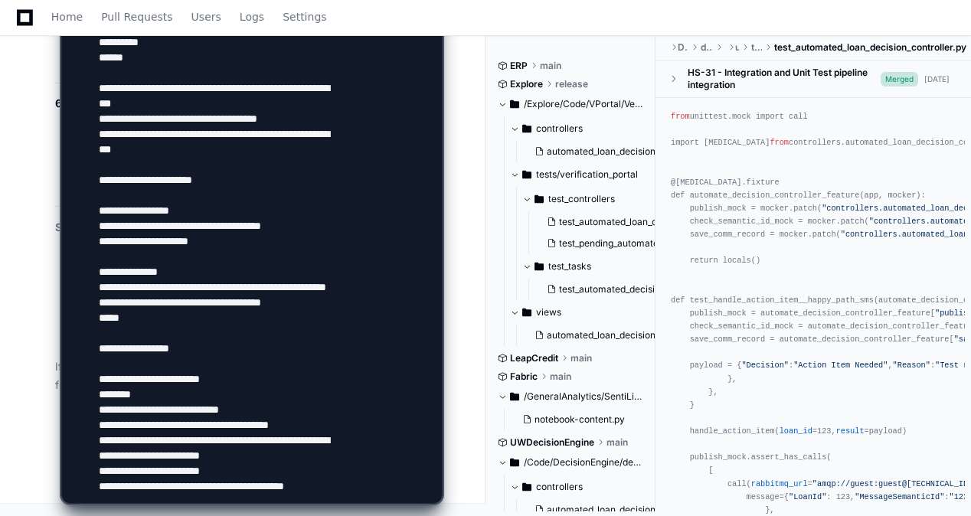
scroll to position [10372, 0]
type textarea "**********"
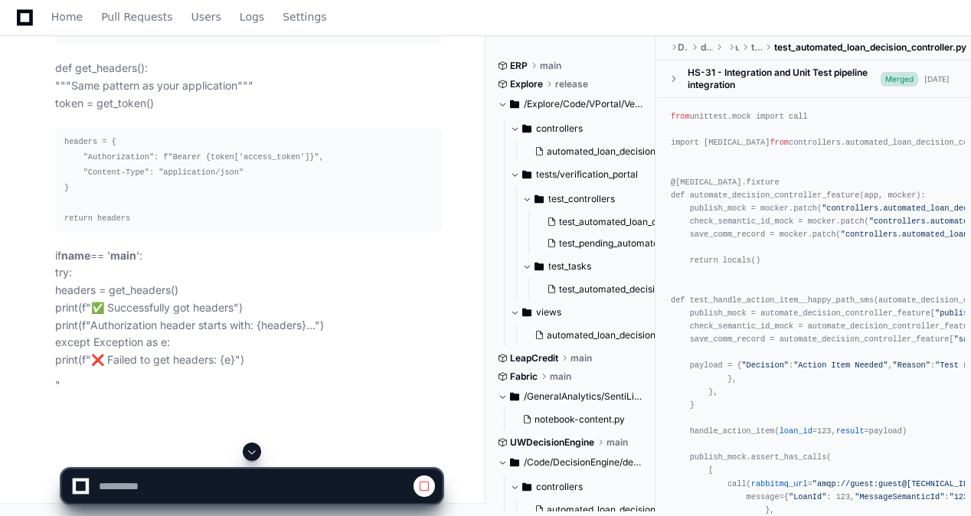
scroll to position [154437, 0]
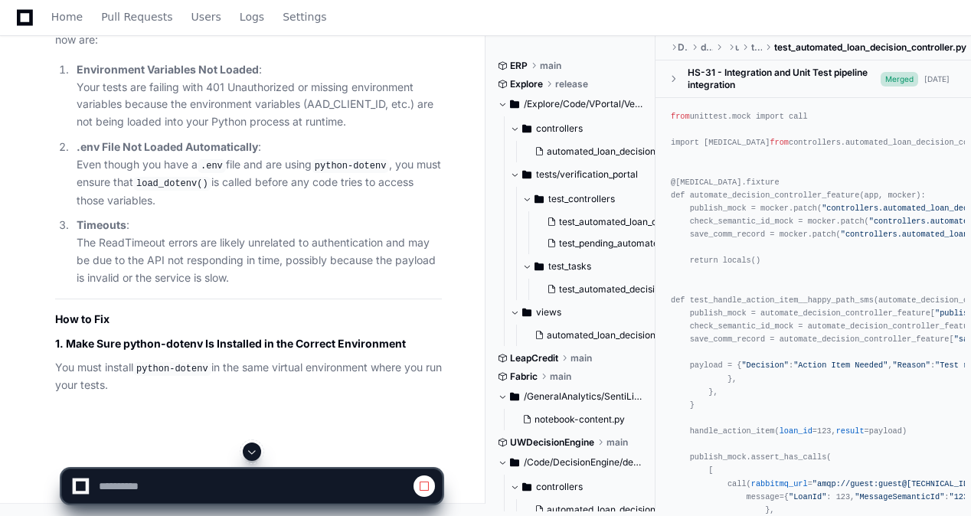
click at [250, 447] on span at bounding box center [252, 452] width 12 height 12
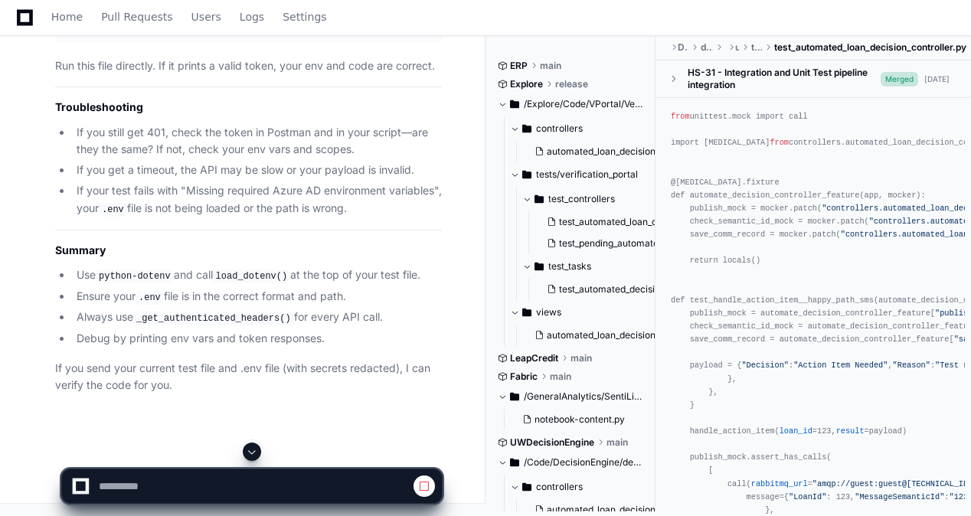
scroll to position [176646, 0]
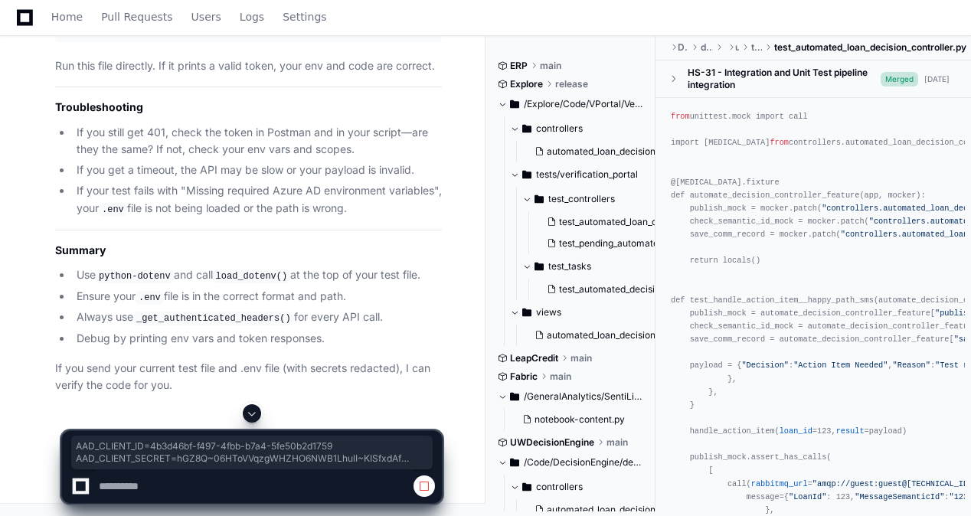
drag, startPoint x: 156, startPoint y: 236, endPoint x: 52, endPoint y: 181, distance: 117.8
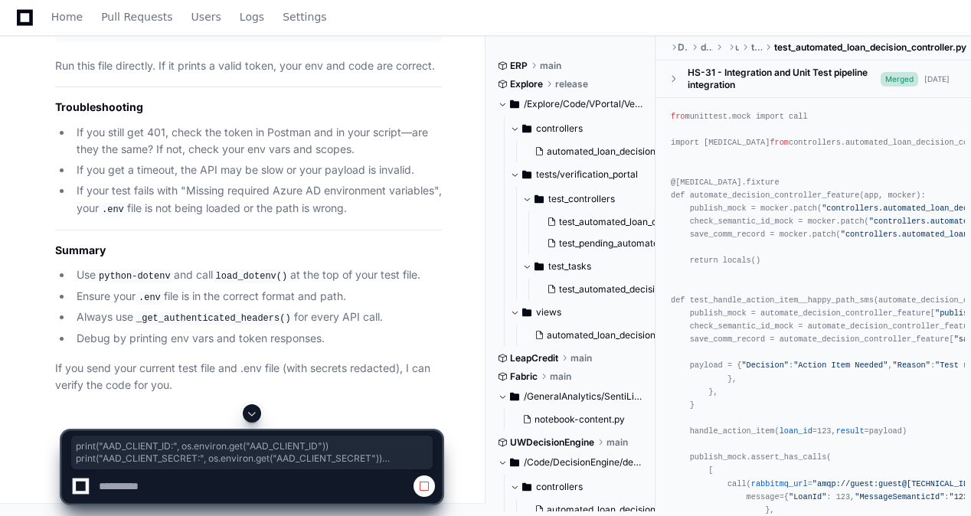
drag, startPoint x: 319, startPoint y: 266, endPoint x: 65, endPoint y: 209, distance: 259.7
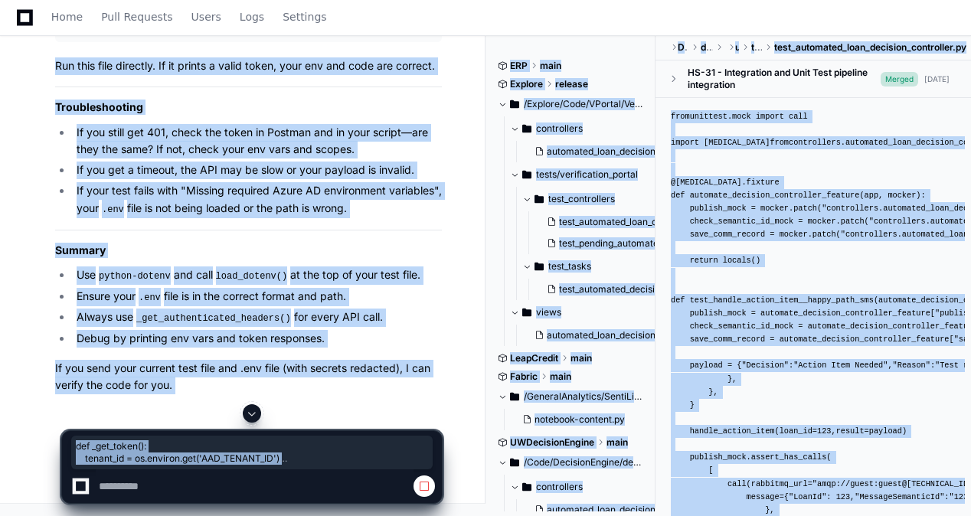
scroll to position [177361, 0]
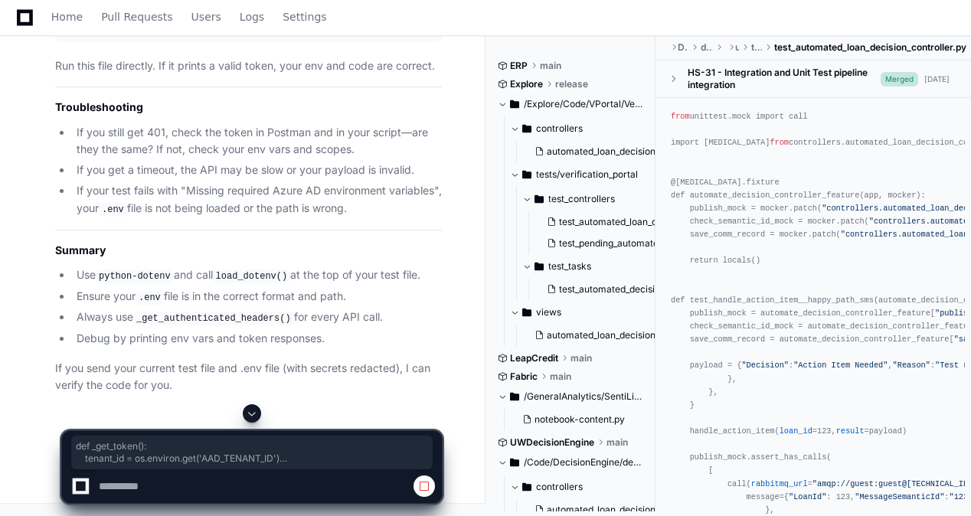
drag, startPoint x: 214, startPoint y: 420, endPoint x: 57, endPoint y: 338, distance: 176.7
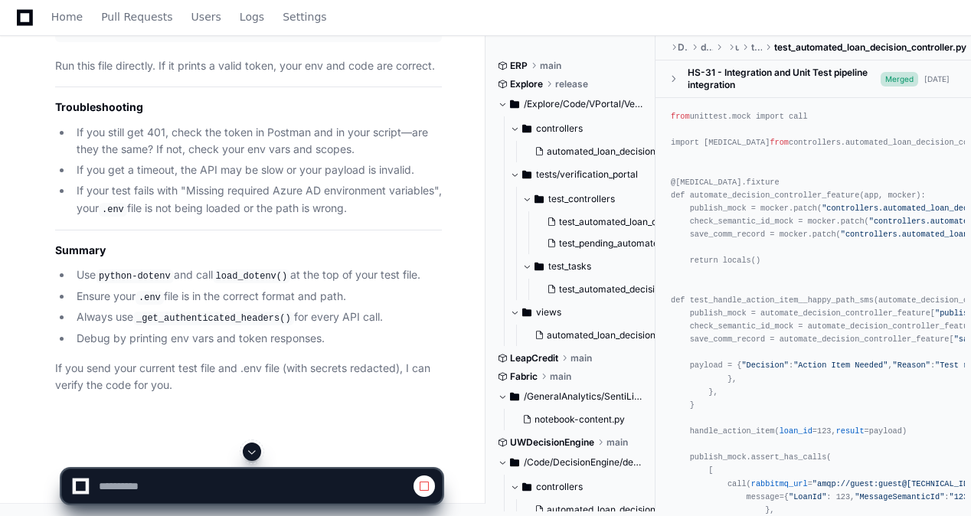
scroll to position [178024, 0]
click at [421, 482] on span at bounding box center [424, 486] width 12 height 12
click at [428, 484] on span at bounding box center [424, 486] width 12 height 12
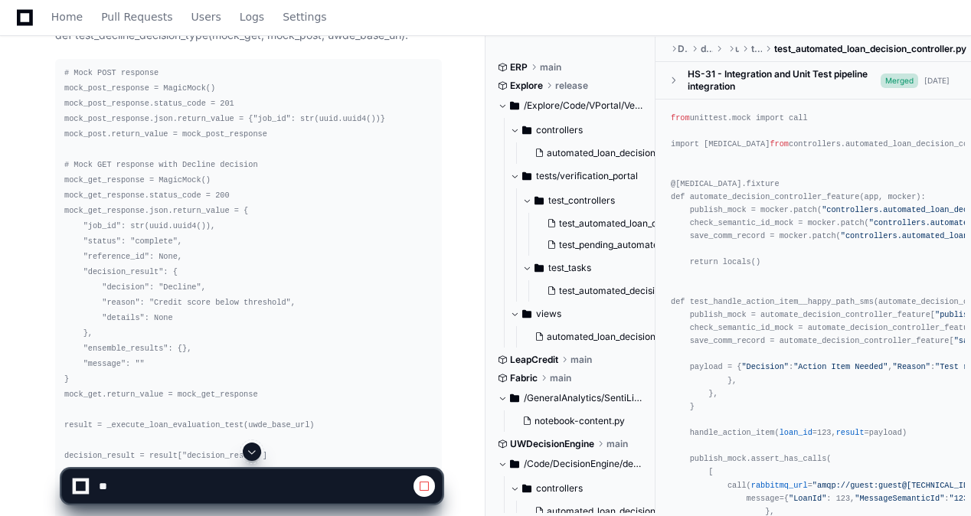
scroll to position [7810, 0]
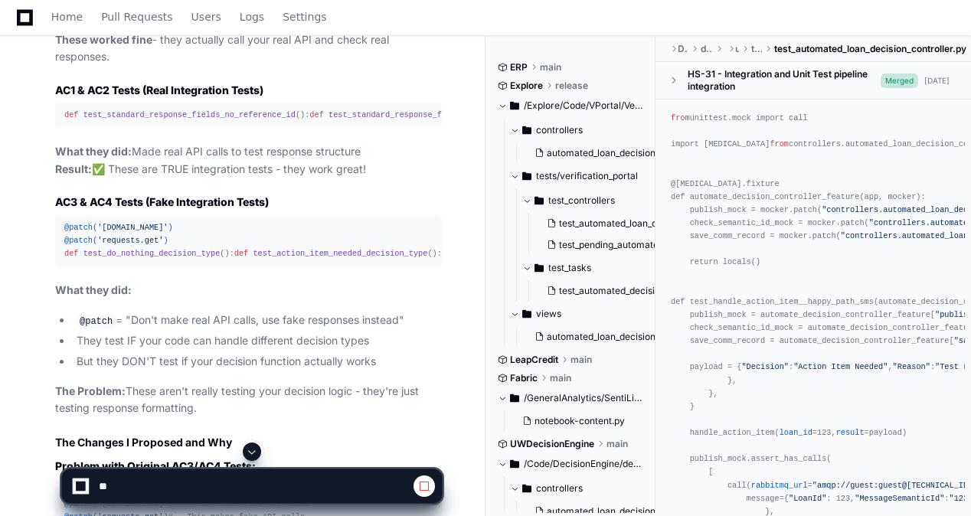
click at [247, 453] on span at bounding box center [252, 452] width 12 height 12
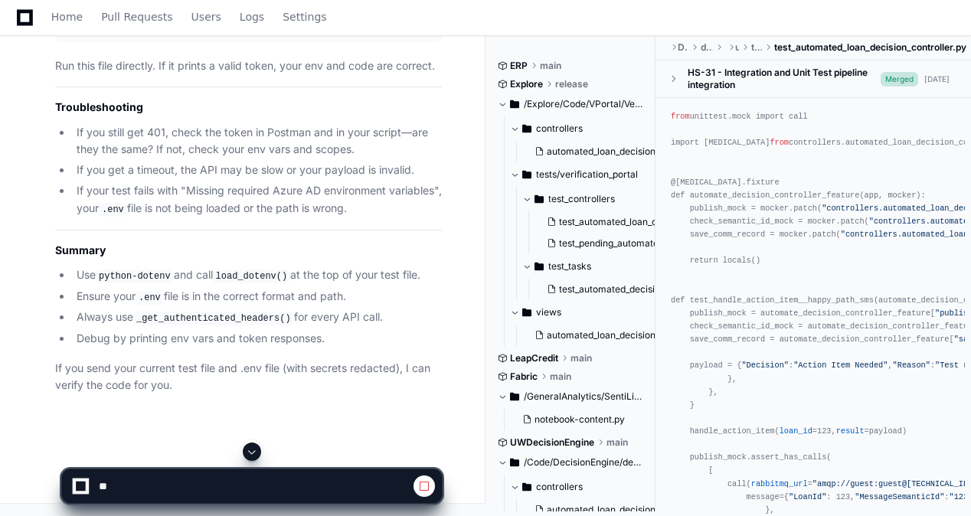
scroll to position [178034, 0]
click at [421, 482] on span at bounding box center [424, 486] width 12 height 12
click at [423, 487] on span at bounding box center [424, 486] width 12 height 12
click at [423, 486] on span at bounding box center [424, 486] width 12 height 12
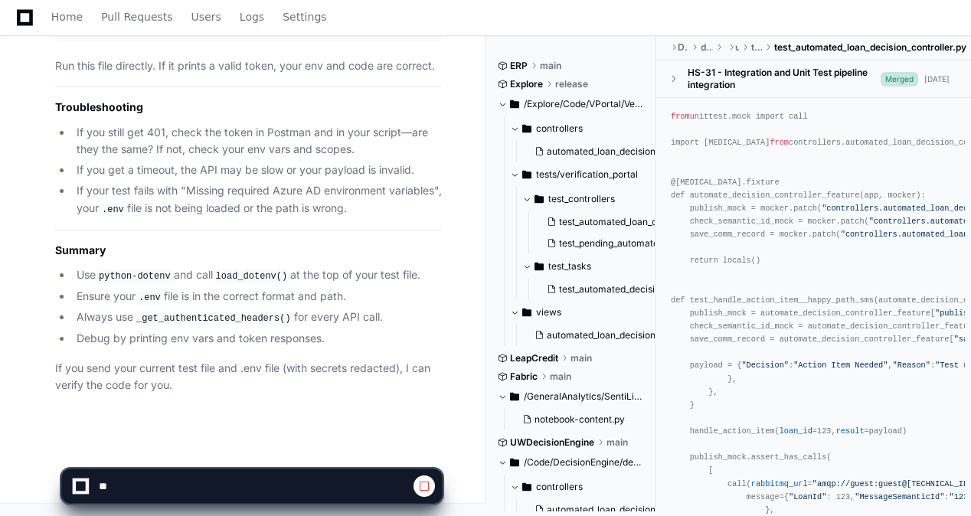
click at [423, 486] on span at bounding box center [424, 486] width 12 height 12
click at [80, 12] on div "Home Pull Requests Users Logs Settings" at bounding box center [189, 17] width 276 height 35
drag, startPoint x: 80, startPoint y: 18, endPoint x: 51, endPoint y: 18, distance: 28.3
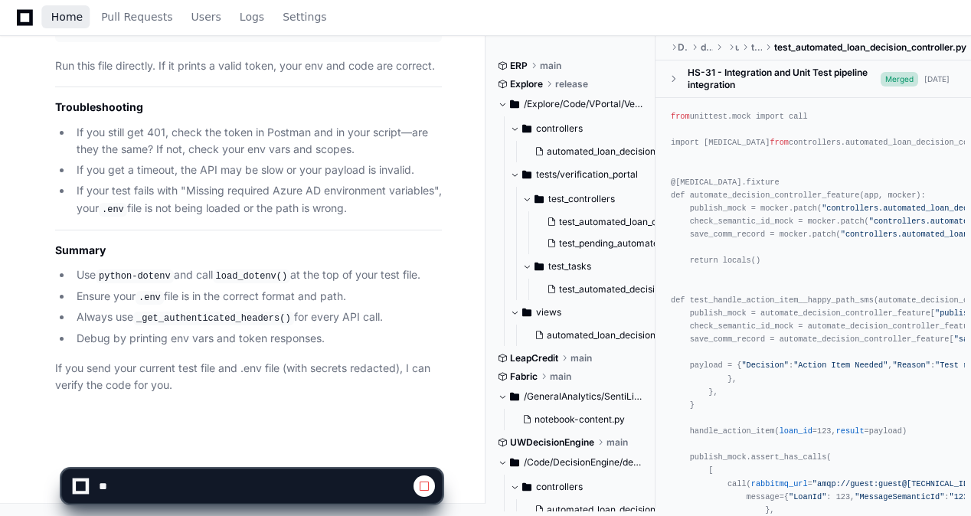
click at [80, 18] on div "Home Pull Requests Users Logs Settings" at bounding box center [189, 17] width 276 height 35
click at [51, 18] on span "Home" at bounding box center [66, 16] width 31 height 9
click at [57, 18] on span "Home" at bounding box center [66, 16] width 31 height 9
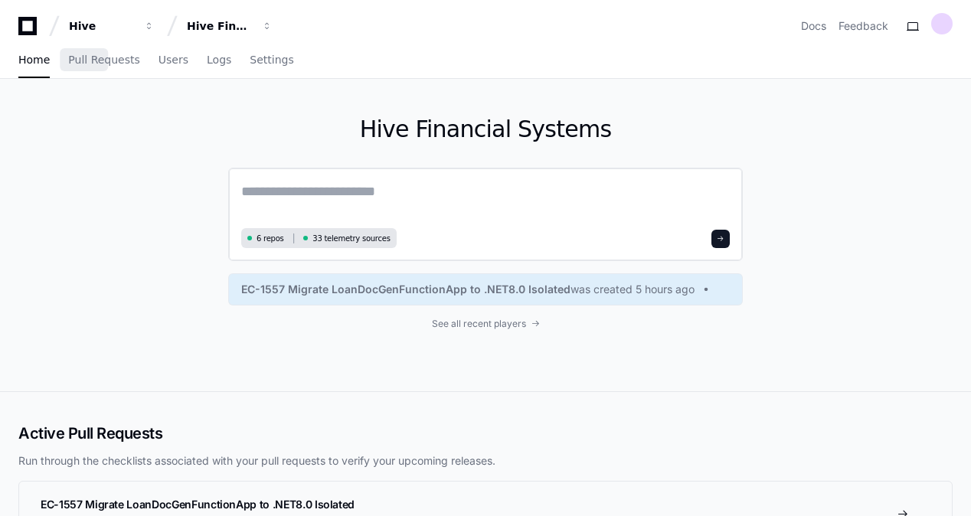
click at [338, 198] on textarea at bounding box center [485, 202] width 489 height 43
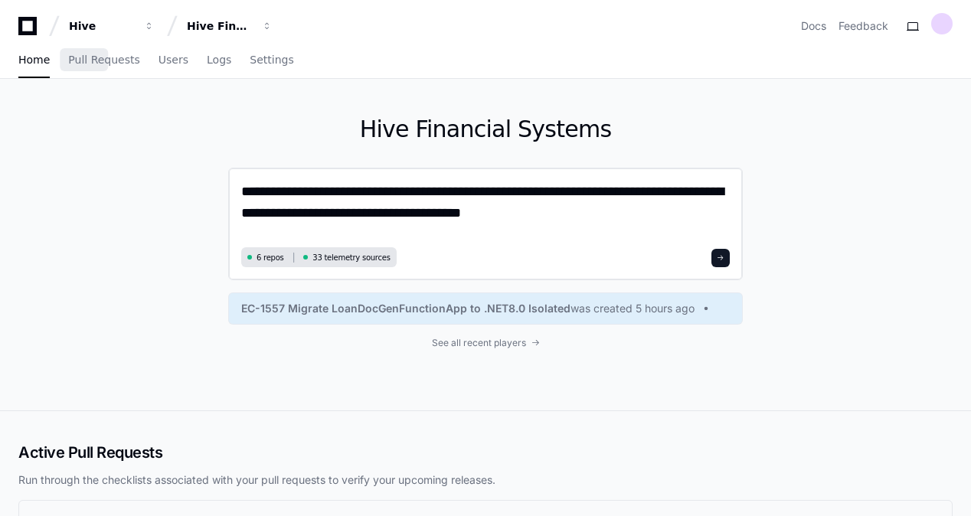
click at [545, 197] on textarea "**********" at bounding box center [485, 212] width 489 height 62
click at [535, 225] on textarea "**********" at bounding box center [485, 212] width 489 height 62
paste textarea "**********"
drag, startPoint x: 565, startPoint y: 219, endPoint x: 496, endPoint y: 221, distance: 68.9
click at [496, 221] on textarea "**********" at bounding box center [485, 212] width 489 height 62
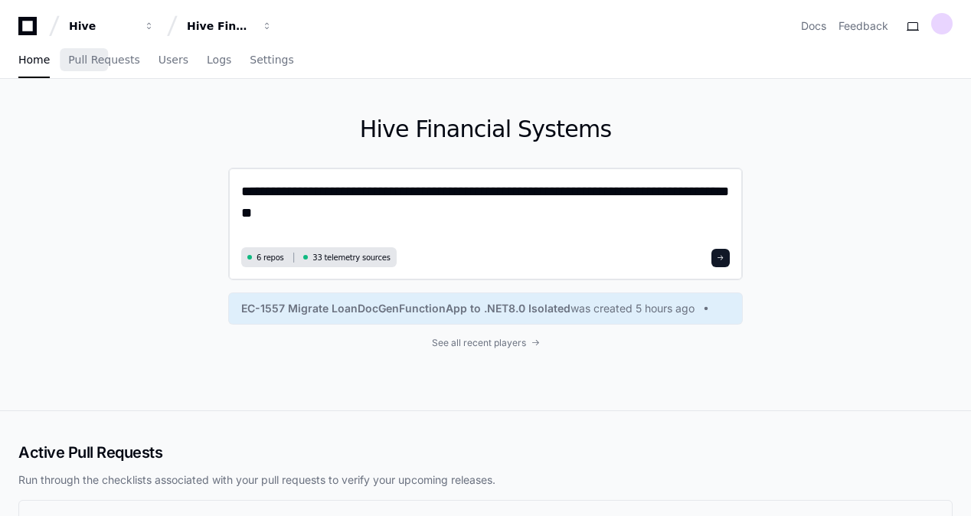
type textarea "**********"
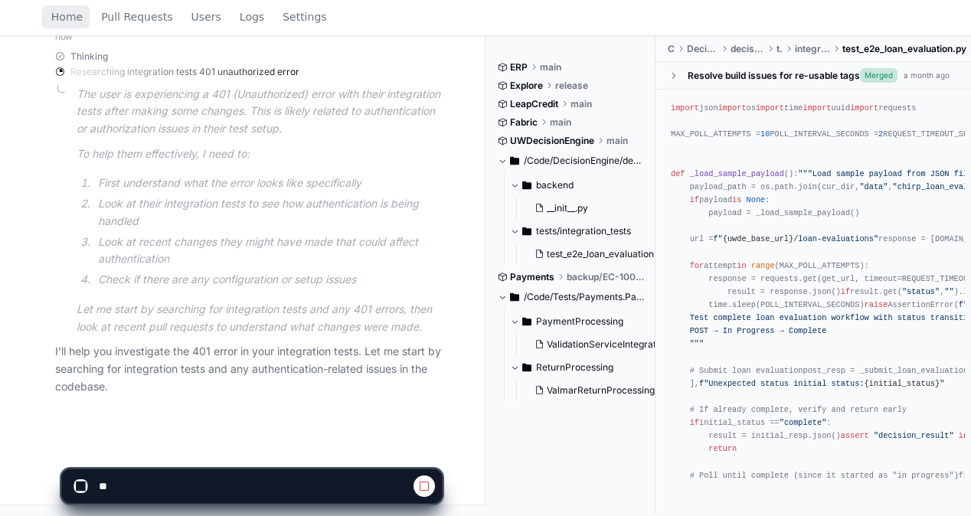
scroll to position [248, 0]
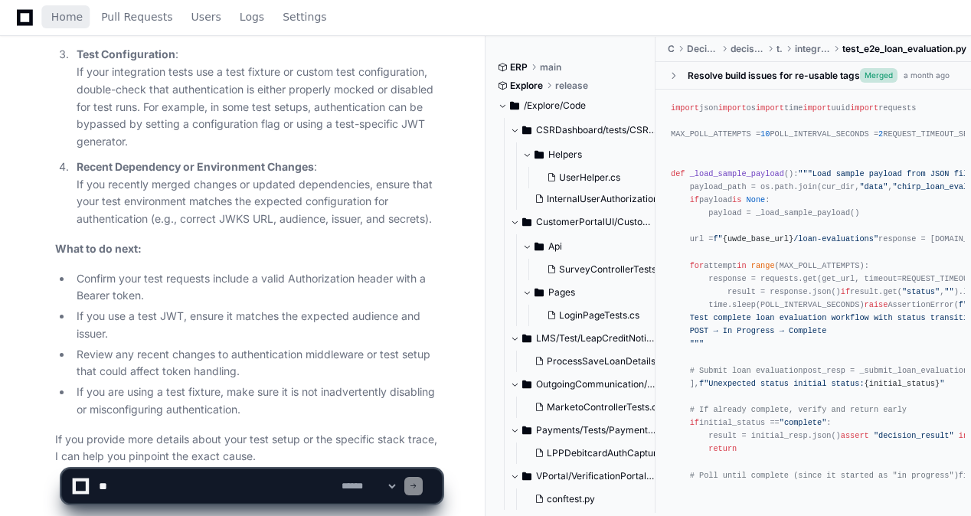
scroll to position [939, 0]
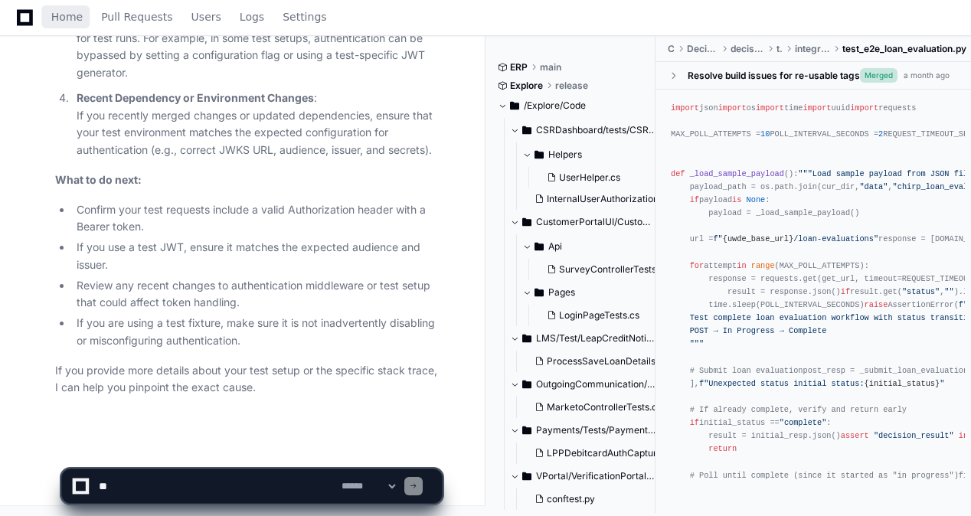
click at [170, 492] on textarea at bounding box center [217, 486] width 243 height 34
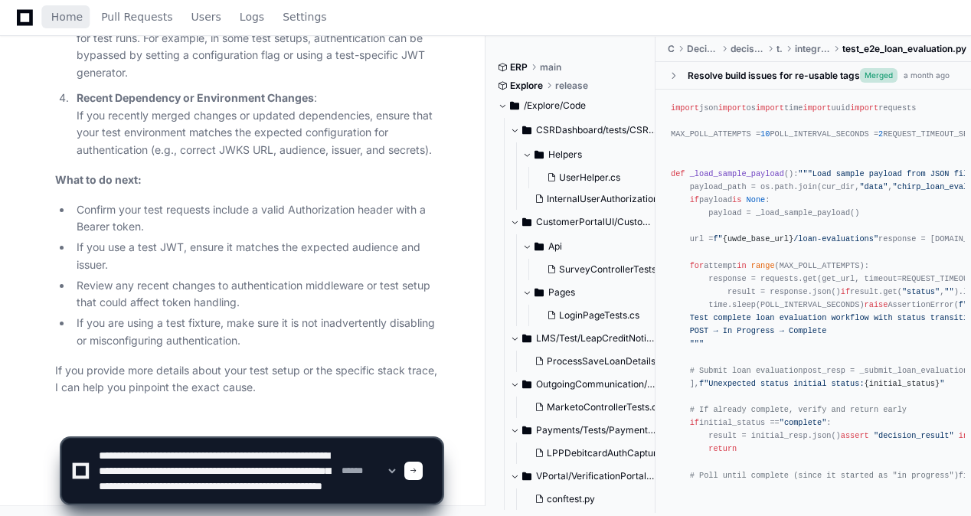
scroll to position [20, 0]
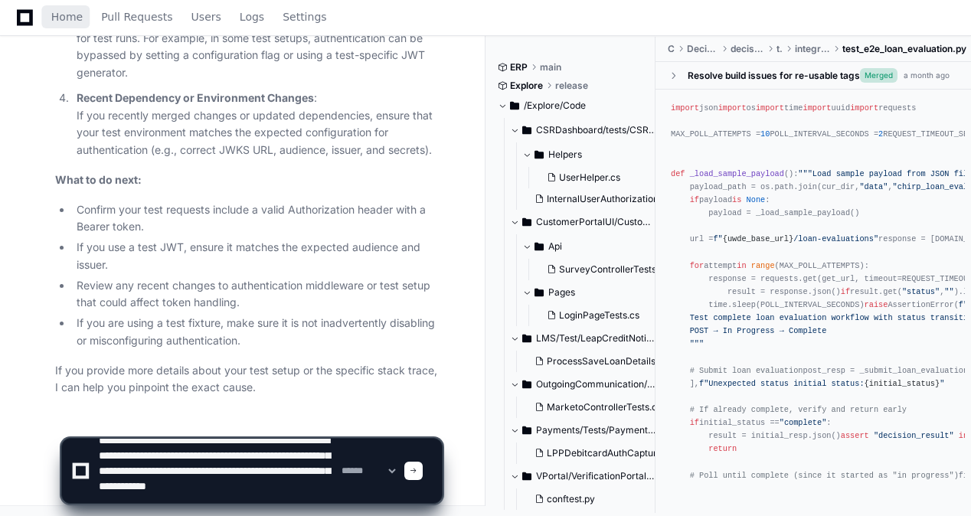
click at [294, 492] on textarea at bounding box center [217, 471] width 243 height 64
paste textarea "**********"
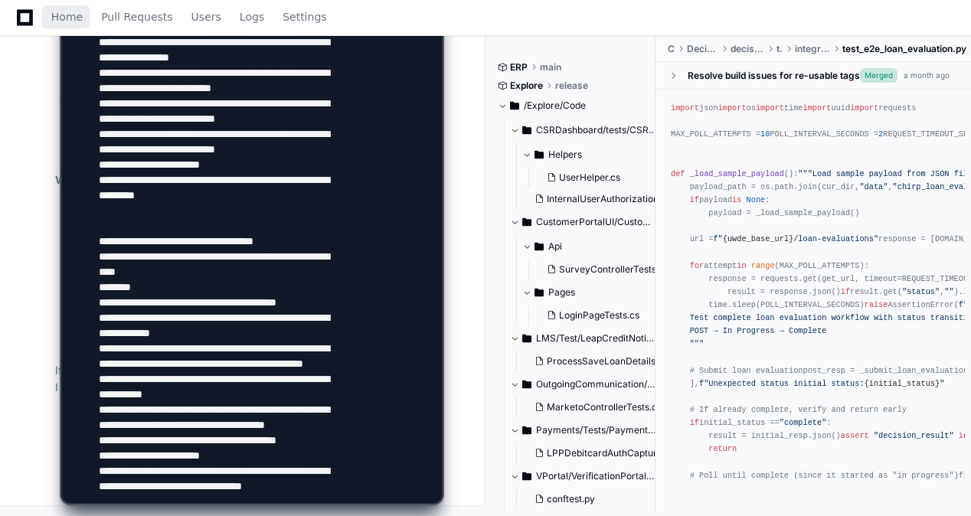
scroll to position [1536, 0]
paste textarea "**********"
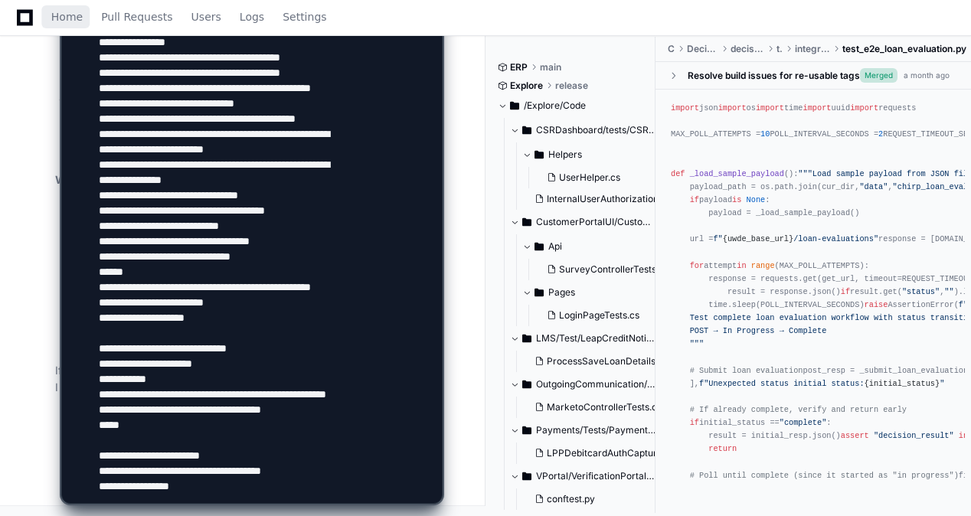
scroll to position [1704, 0]
paste textarea "**********"
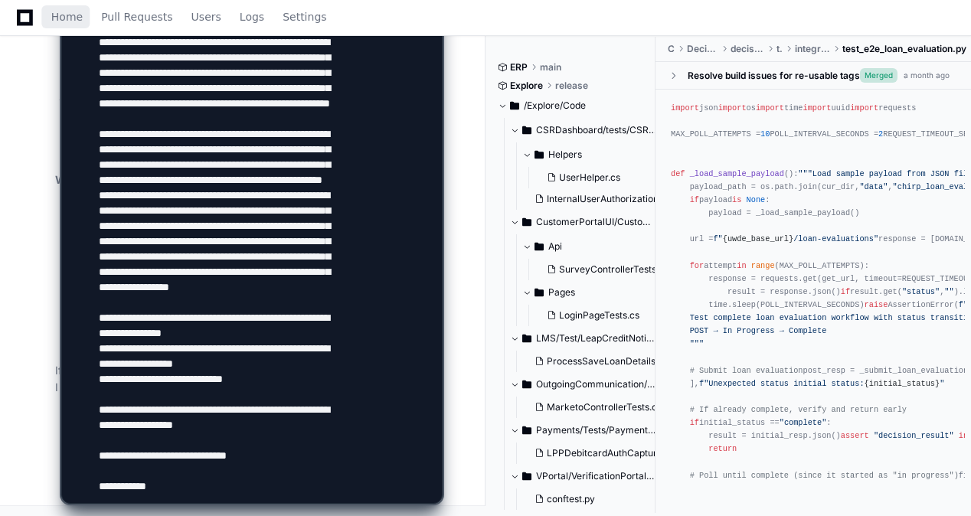
scroll to position [2240, 0]
type textarea "**********"
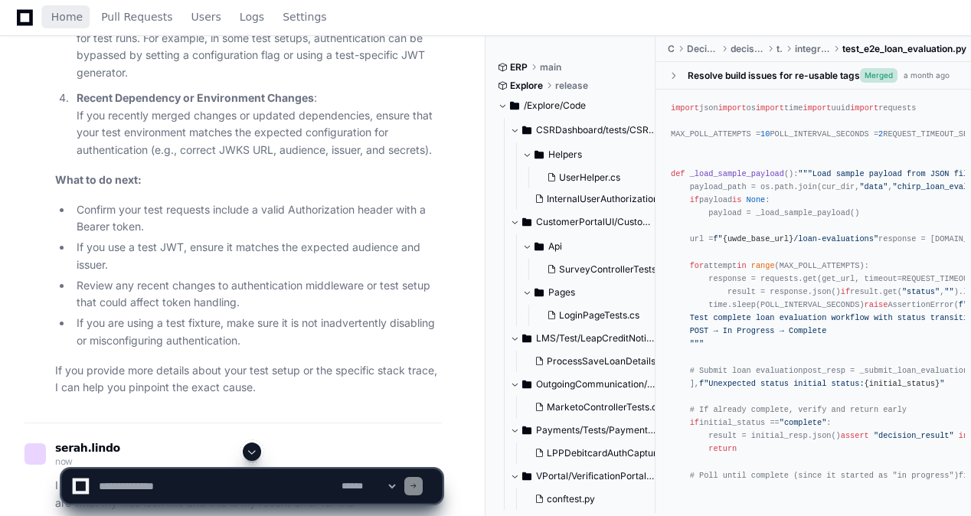
scroll to position [0, 0]
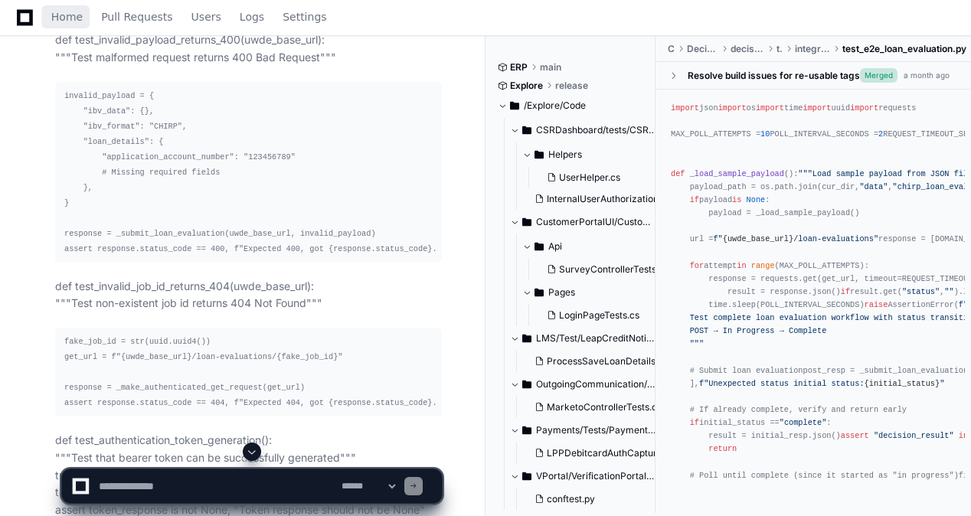
click at [253, 455] on span at bounding box center [252, 452] width 12 height 12
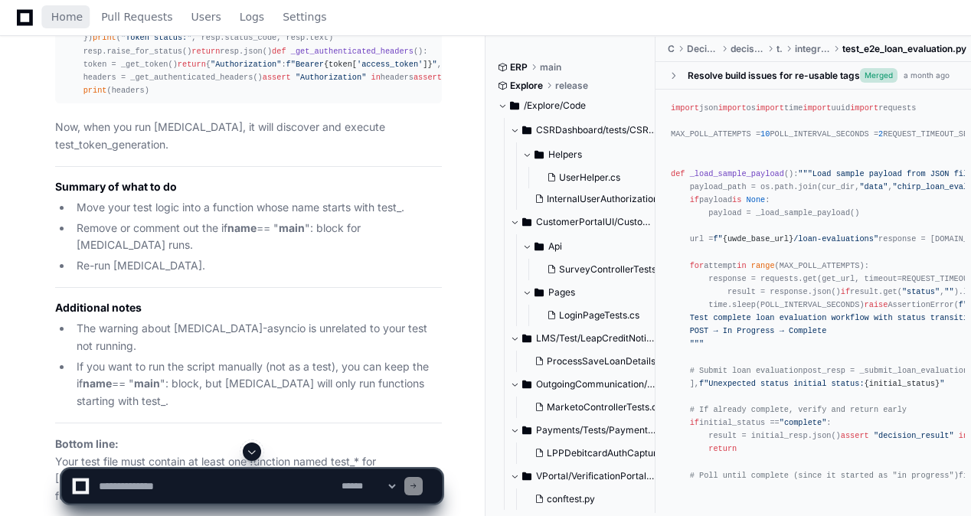
scroll to position [6447, 0]
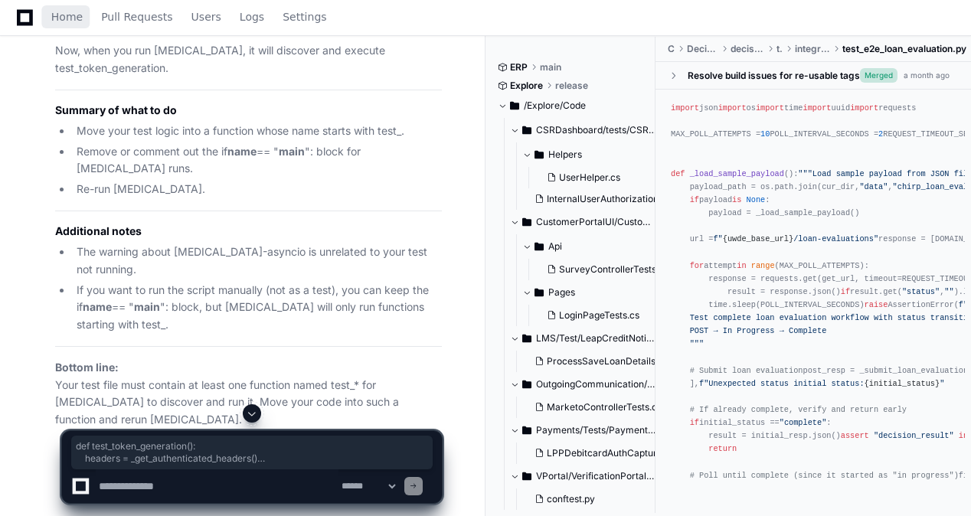
drag, startPoint x: 196, startPoint y: 338, endPoint x: 61, endPoint y: 263, distance: 154.6
copy div "def test_token_generation (): headers = _get_authenticated_headers() assert "Au…"
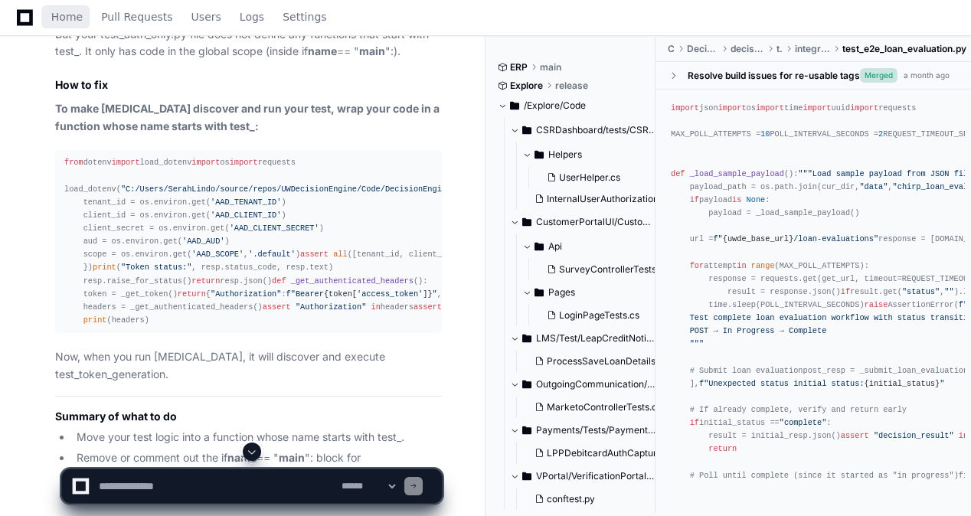
scroll to position [6524, 0]
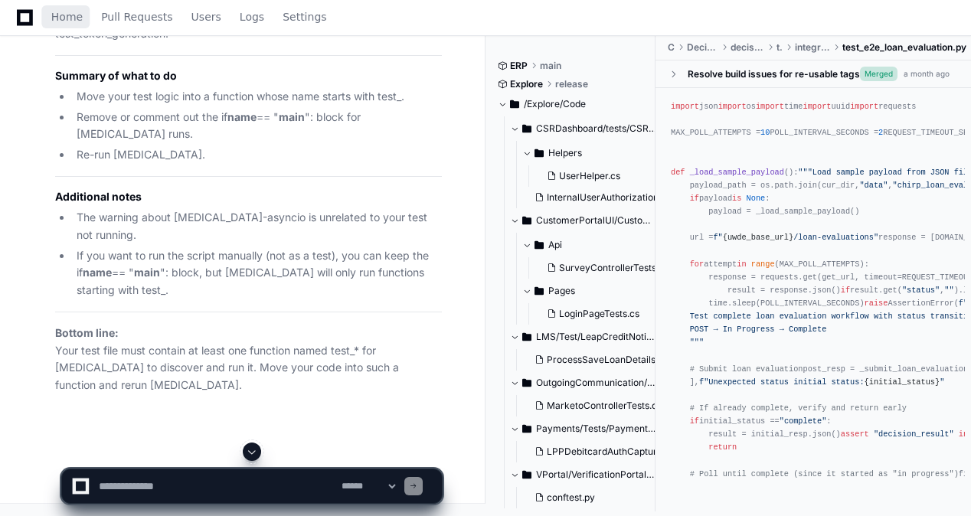
click at [334, 43] on p "Now, when you run pytest, it will discover and execute test_token_generation." at bounding box center [248, 25] width 387 height 35
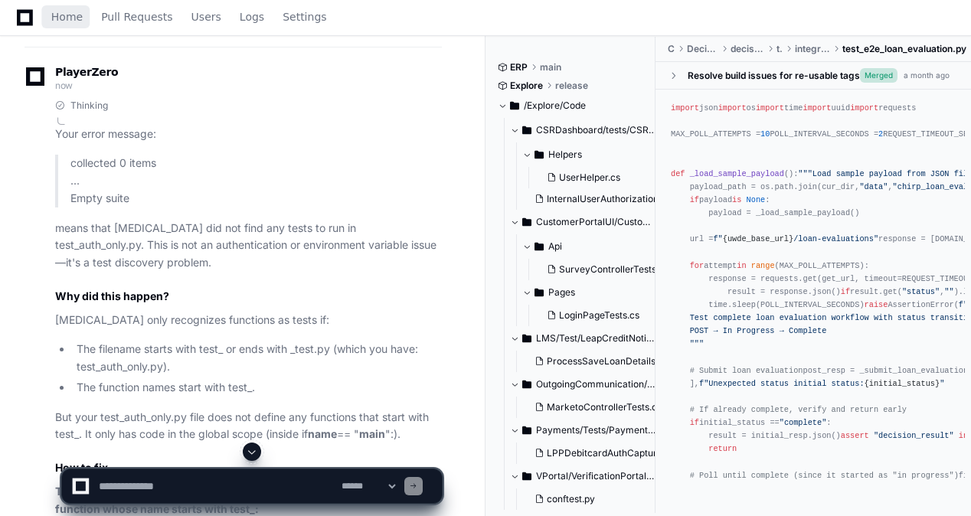
scroll to position [5375, 0]
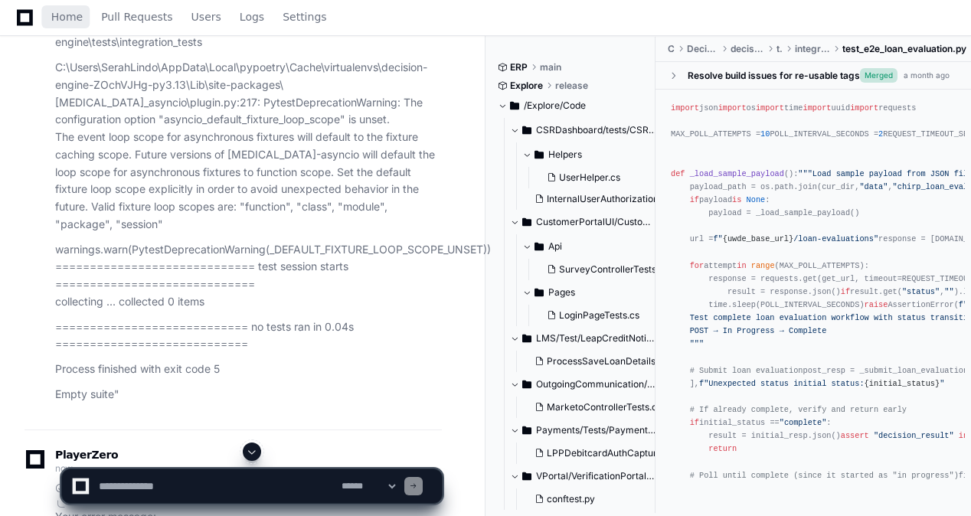
click at [286, 485] on textarea at bounding box center [217, 486] width 243 height 34
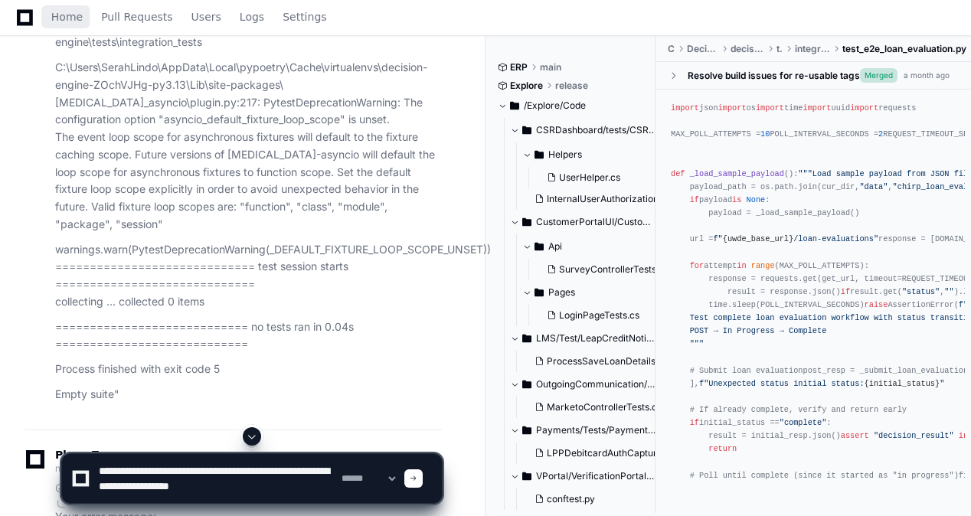
scroll to position [5, 0]
paste textarea "**********"
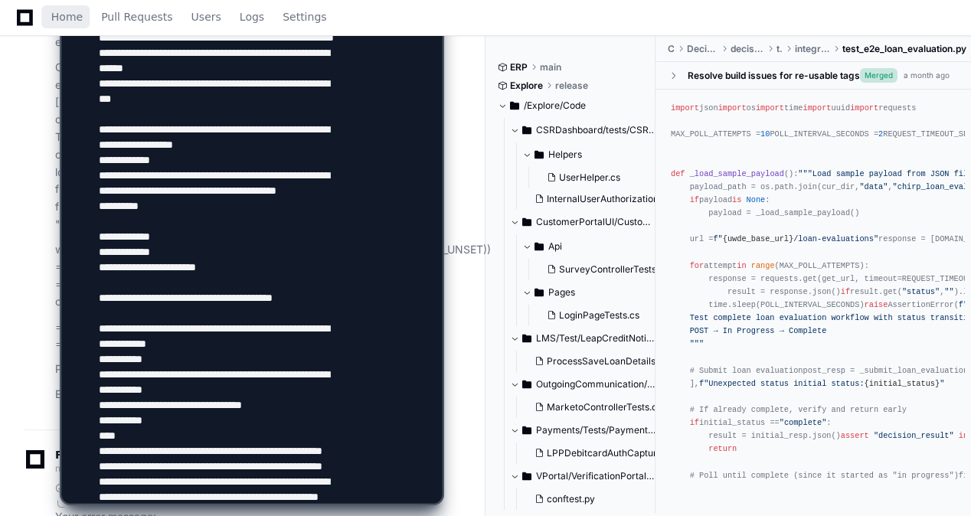
scroll to position [617, 0]
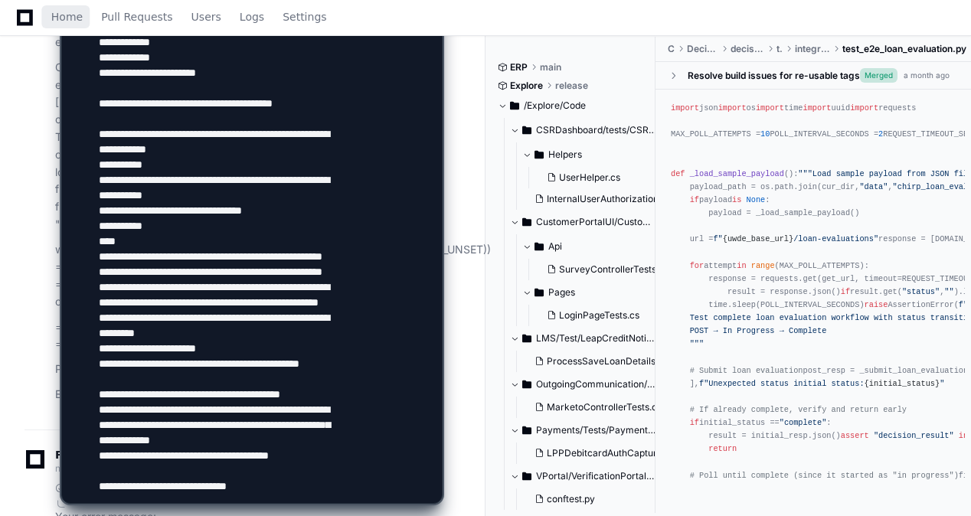
type textarea "**********"
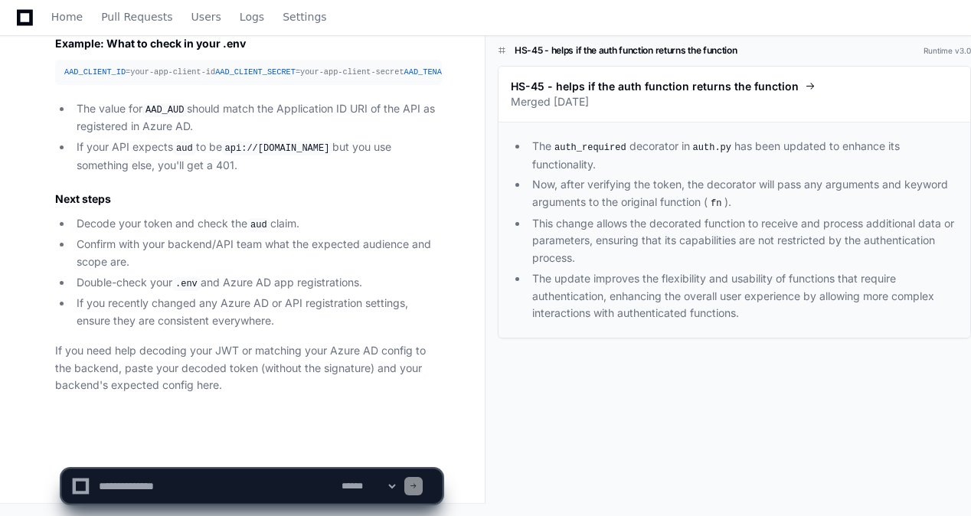
scroll to position [9720, 0]
click at [325, 262] on li "Confirm with your backend/API team what the expected audience and scope are." at bounding box center [257, 253] width 370 height 35
click at [193, 485] on textarea at bounding box center [217, 486] width 243 height 34
type textarea "**********"
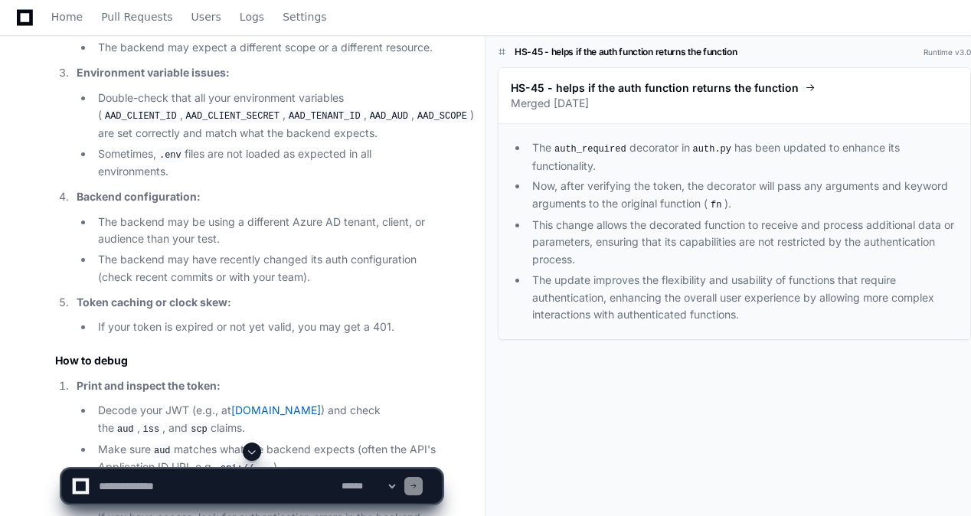
scroll to position [8686, 0]
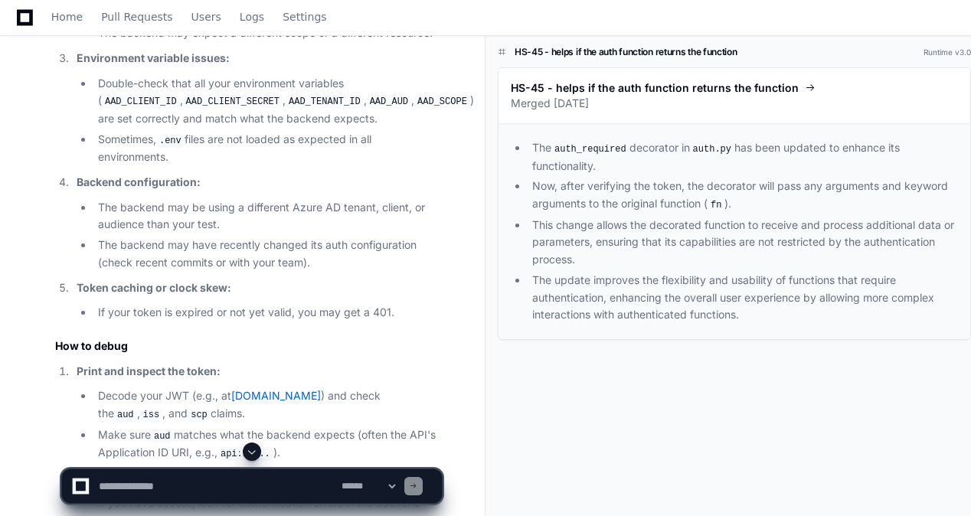
click at [234, 478] on textarea at bounding box center [217, 486] width 243 height 34
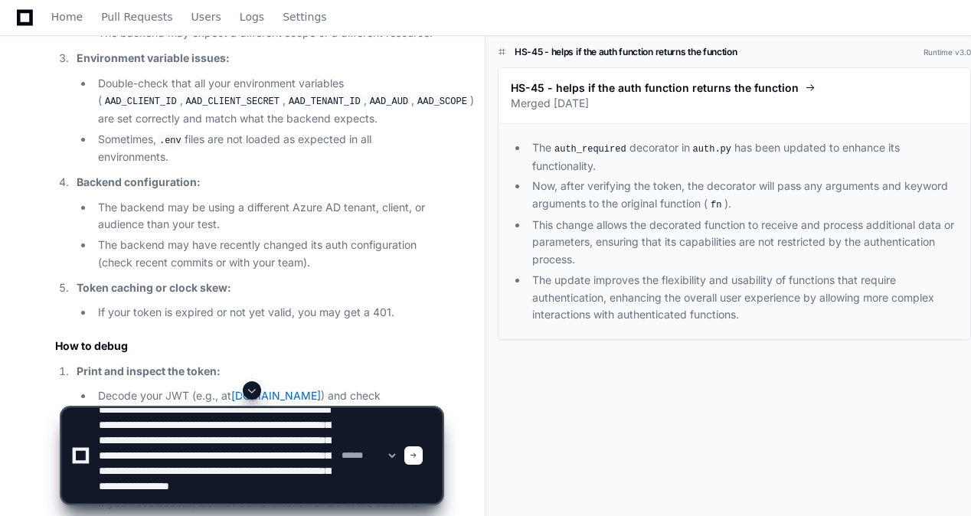
scroll to position [35, 0]
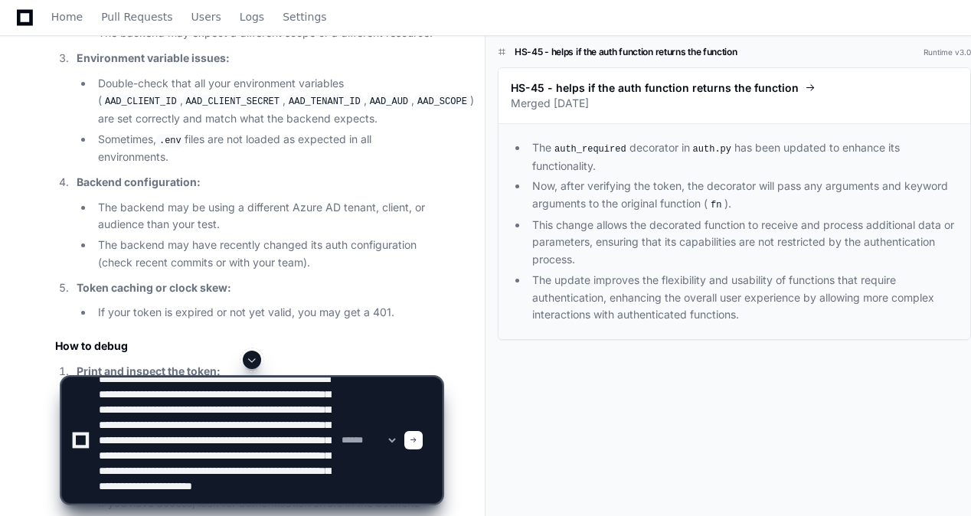
type textarea "**********"
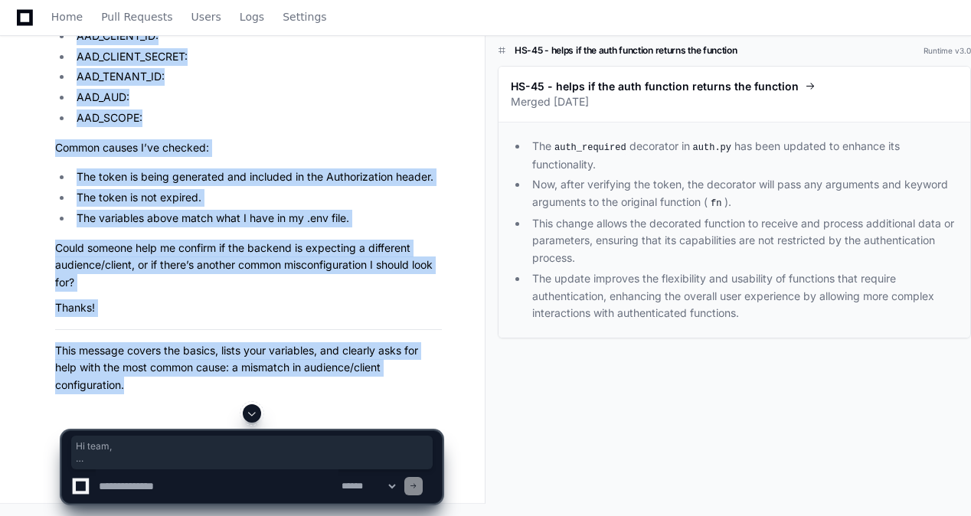
scroll to position [11083, 0]
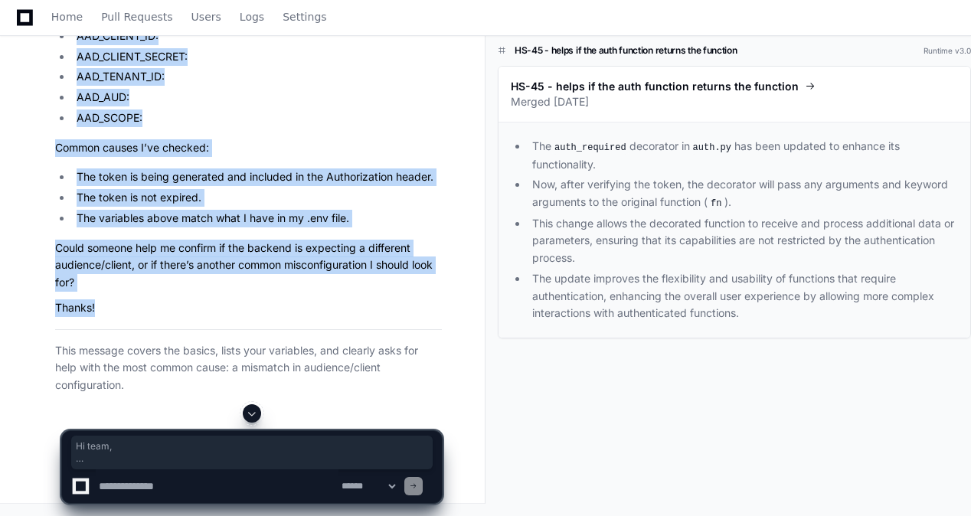
drag, startPoint x: 55, startPoint y: 286, endPoint x: 168, endPoint y: 344, distance: 127.4
click at [168, 344] on article "Here’s a simple message you can send to your team: Hi team, I'm running into a …" at bounding box center [248, 123] width 387 height 541
copy article "Hi team, I'm running into a 401 Unauthorized error when running my integration …"
drag, startPoint x: 231, startPoint y: 328, endPoint x: 242, endPoint y: 352, distance: 26.7
click at [230, 329] on article "Here’s a simple message you can send to your team: Hi team, I'm running into a …" at bounding box center [248, 123] width 387 height 541
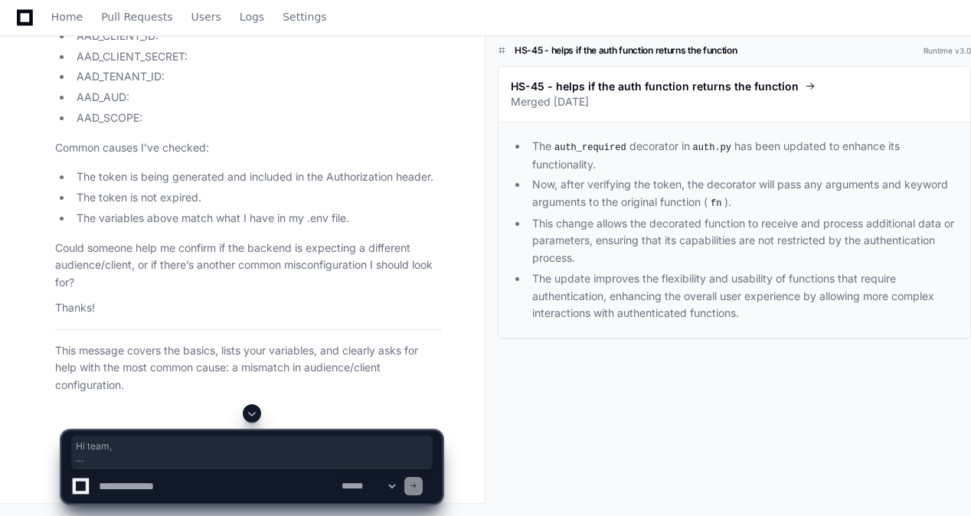
click at [291, 366] on article "Here’s a simple message you can send to your team: Hi team, I'm running into a …" at bounding box center [248, 123] width 387 height 541
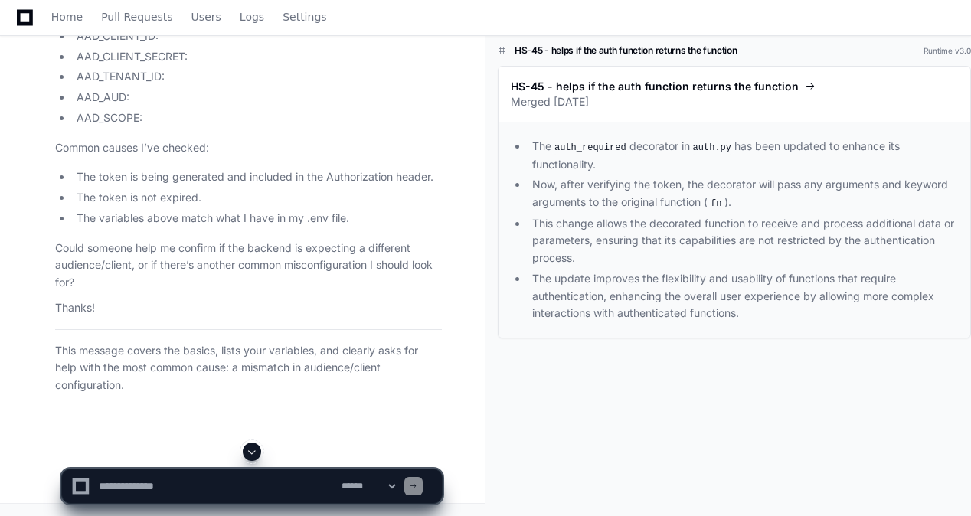
scroll to position [11118, 0]
click at [271, 492] on textarea at bounding box center [217, 486] width 243 height 34
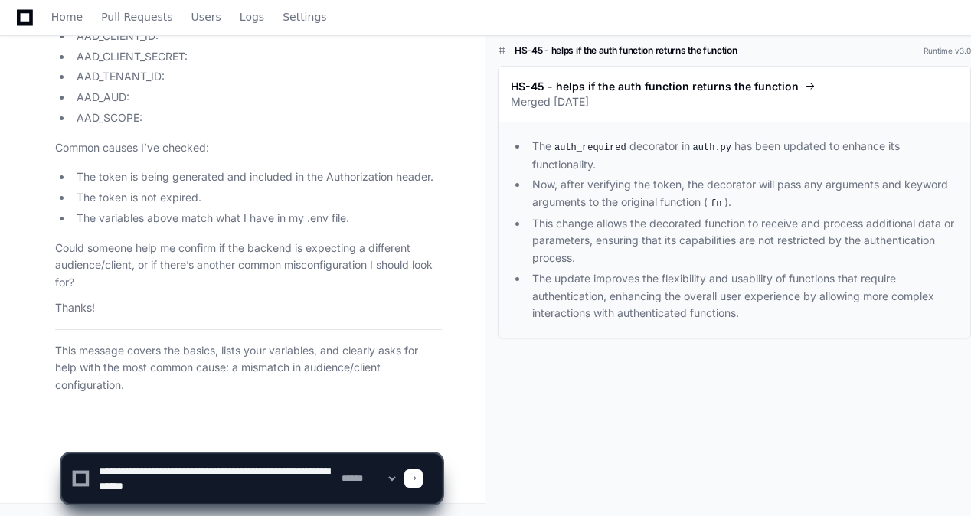
paste textarea "**********"
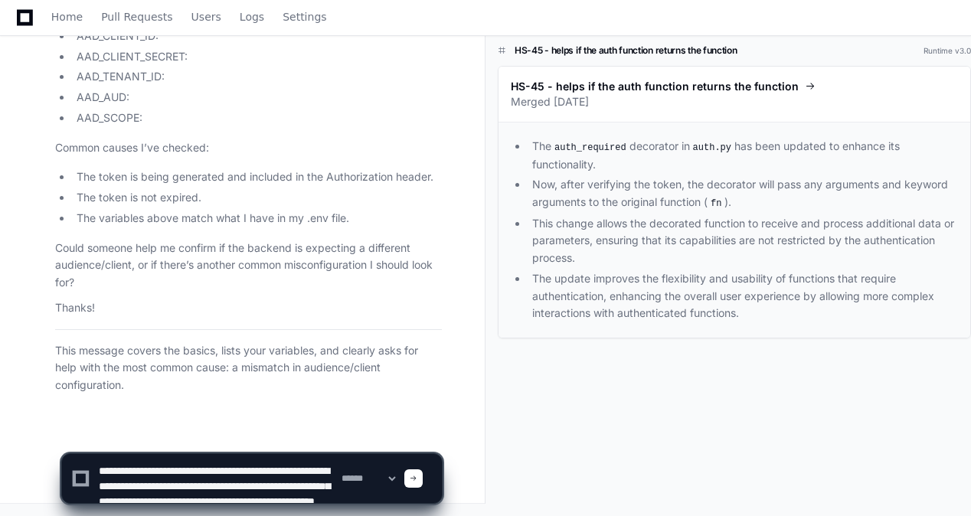
scroll to position [5, 0]
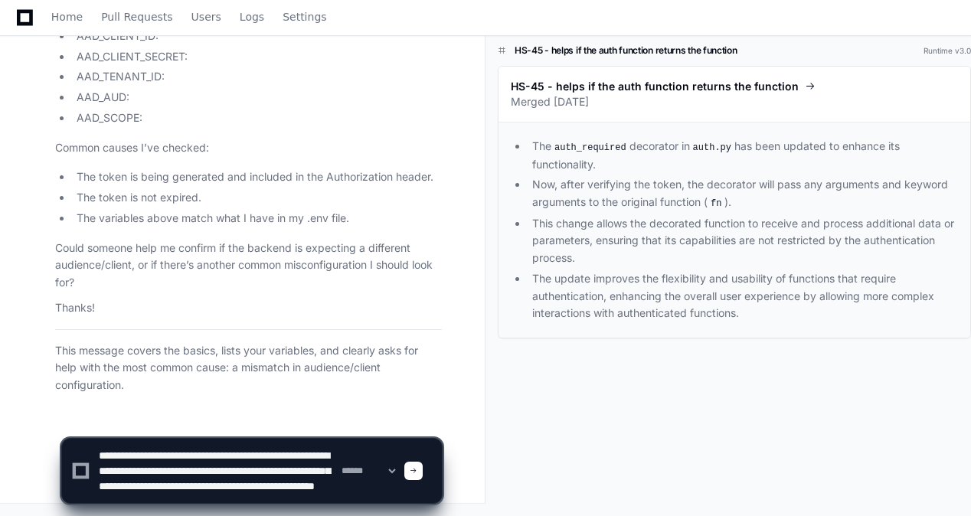
type textarea "**********"
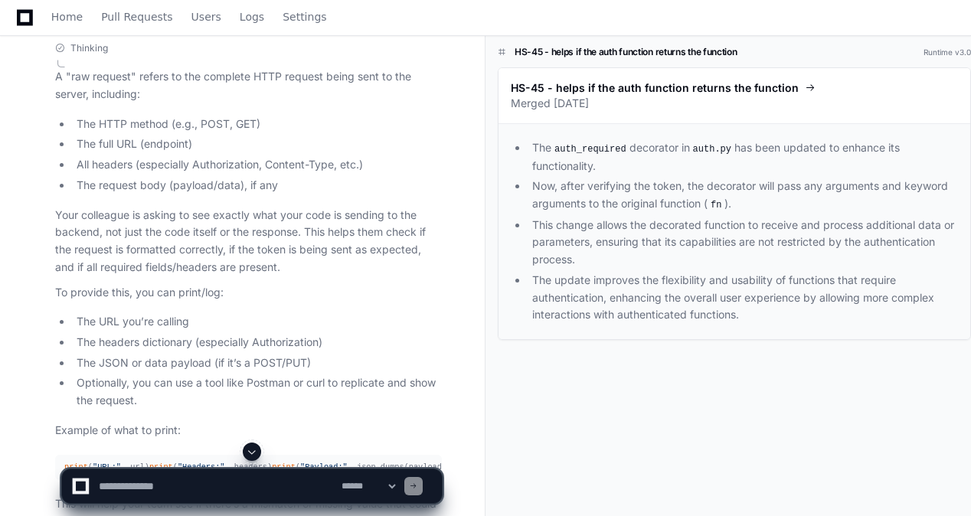
scroll to position [11837, 0]
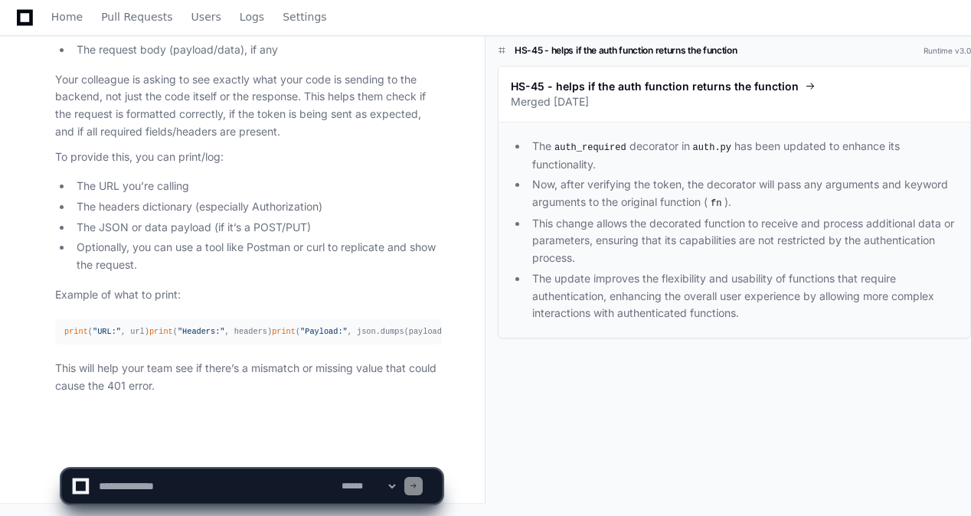
click at [213, 476] on textarea at bounding box center [217, 486] width 243 height 34
type textarea "**********"
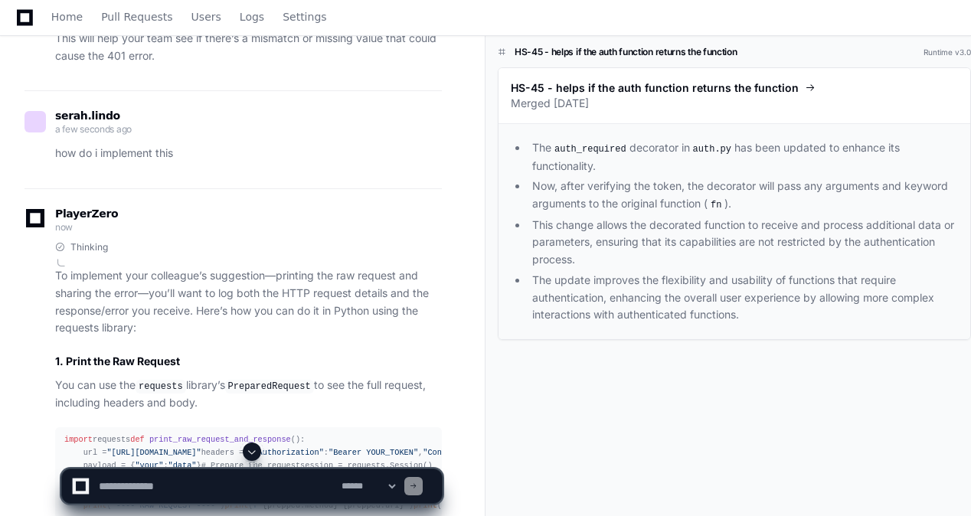
click at [188, 489] on textarea at bounding box center [217, 486] width 243 height 34
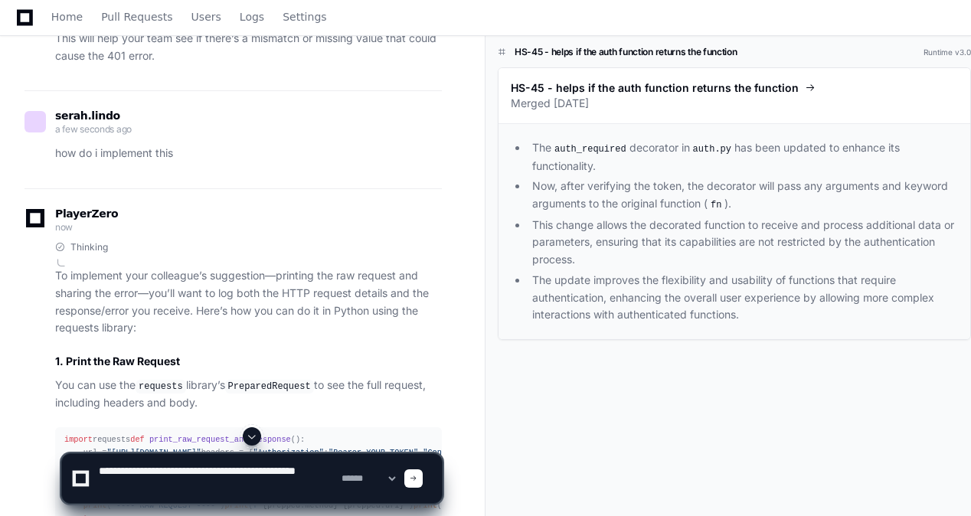
type textarea "**********"
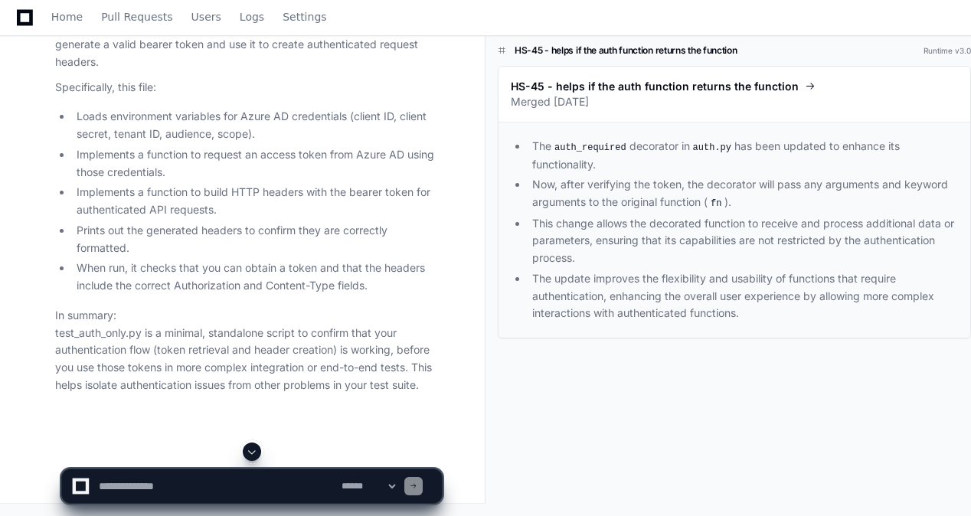
scroll to position [13886, 0]
click at [247, 478] on textarea at bounding box center [217, 486] width 243 height 34
paste textarea "**********"
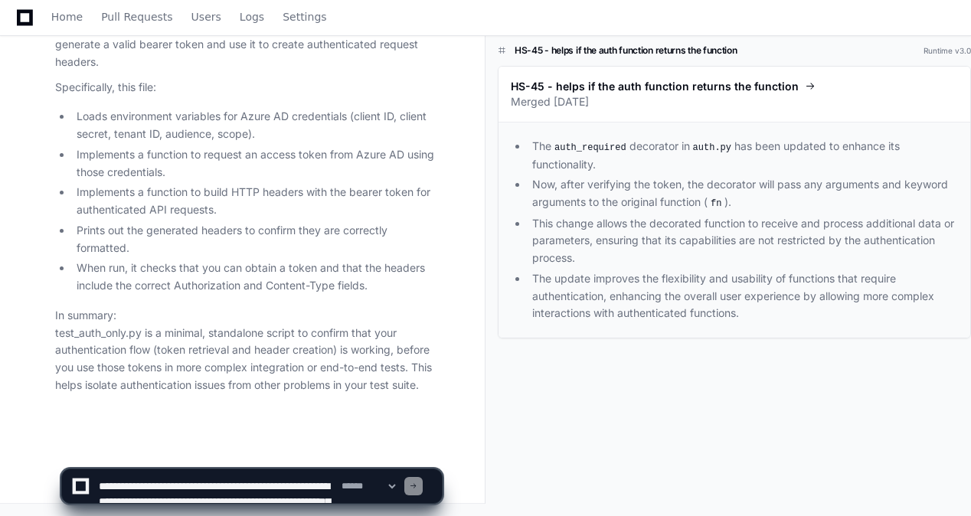
scroll to position [66, 0]
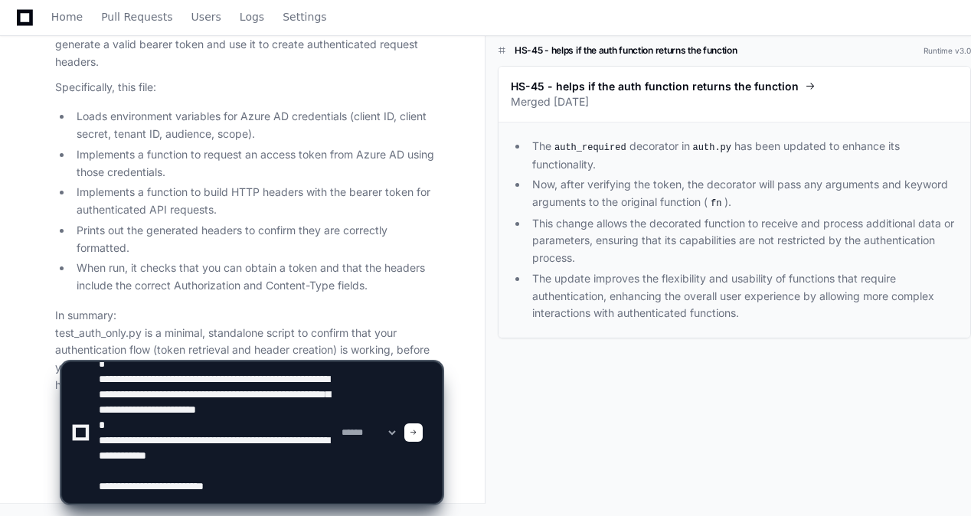
click at [101, 374] on textarea at bounding box center [217, 432] width 243 height 141
click at [295, 458] on textarea at bounding box center [217, 432] width 243 height 141
type textarea "**********"
click at [417, 435] on span at bounding box center [414, 433] width 8 height 8
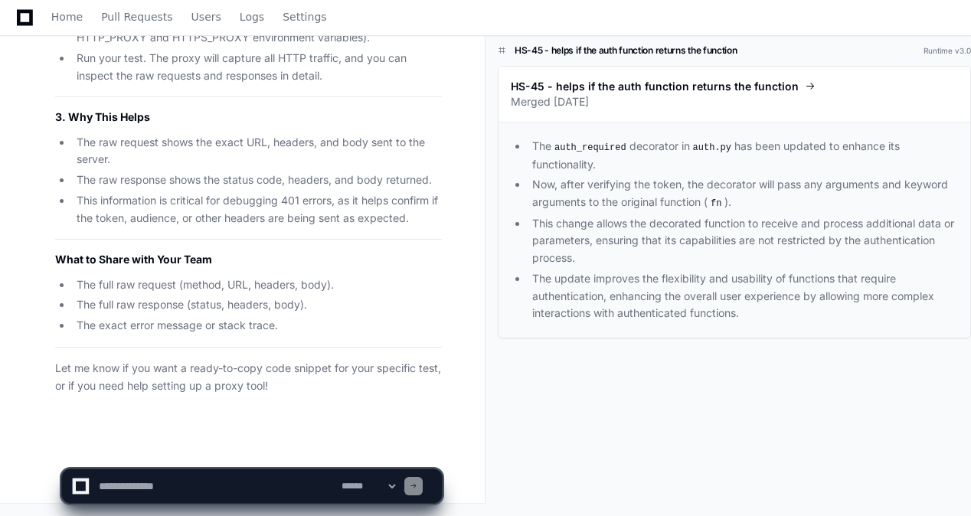
scroll to position [15181, 0]
click at [278, 472] on textarea at bounding box center [217, 486] width 243 height 34
type textarea "**********"
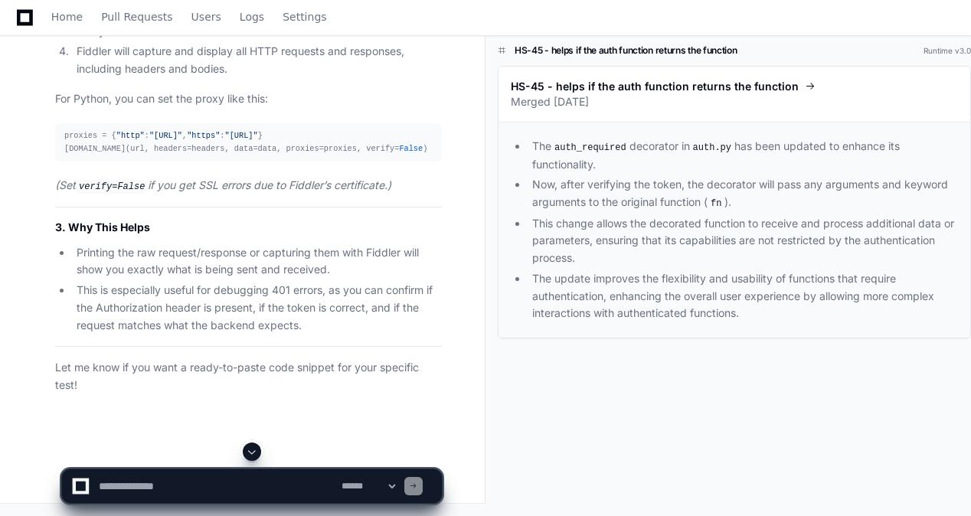
scroll to position [16021, 0]
